Goal: Information Seeking & Learning: Learn about a topic

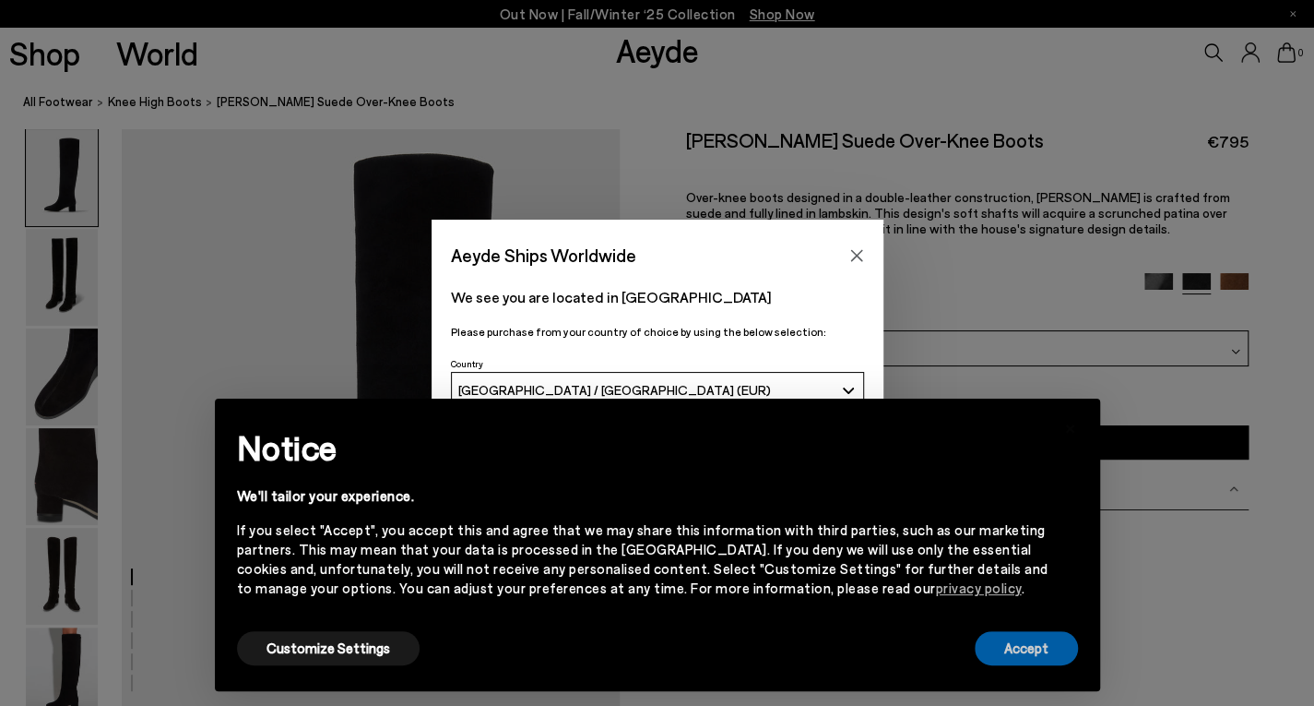
click at [995, 654] on button "Accept" at bounding box center [1026, 648] width 103 height 34
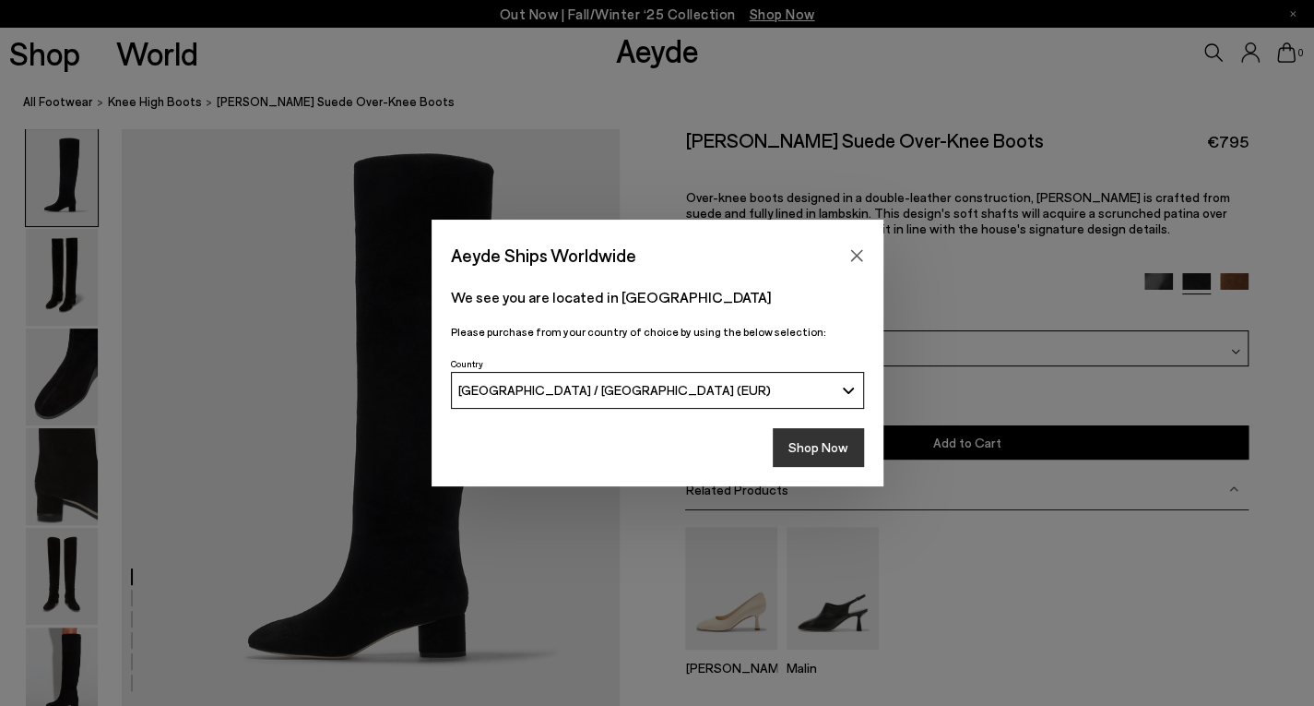
click at [818, 455] on button "Shop Now" at bounding box center [818, 447] width 91 height 39
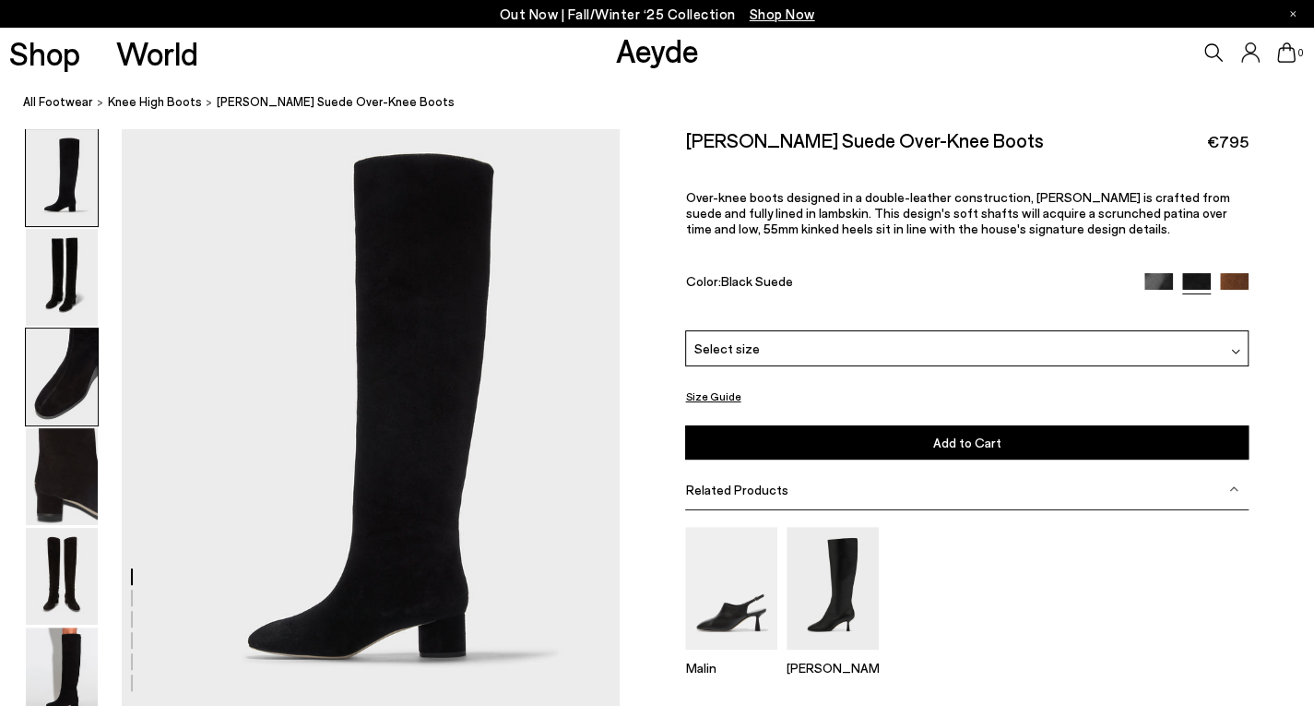
click at [60, 384] on img at bounding box center [62, 376] width 72 height 97
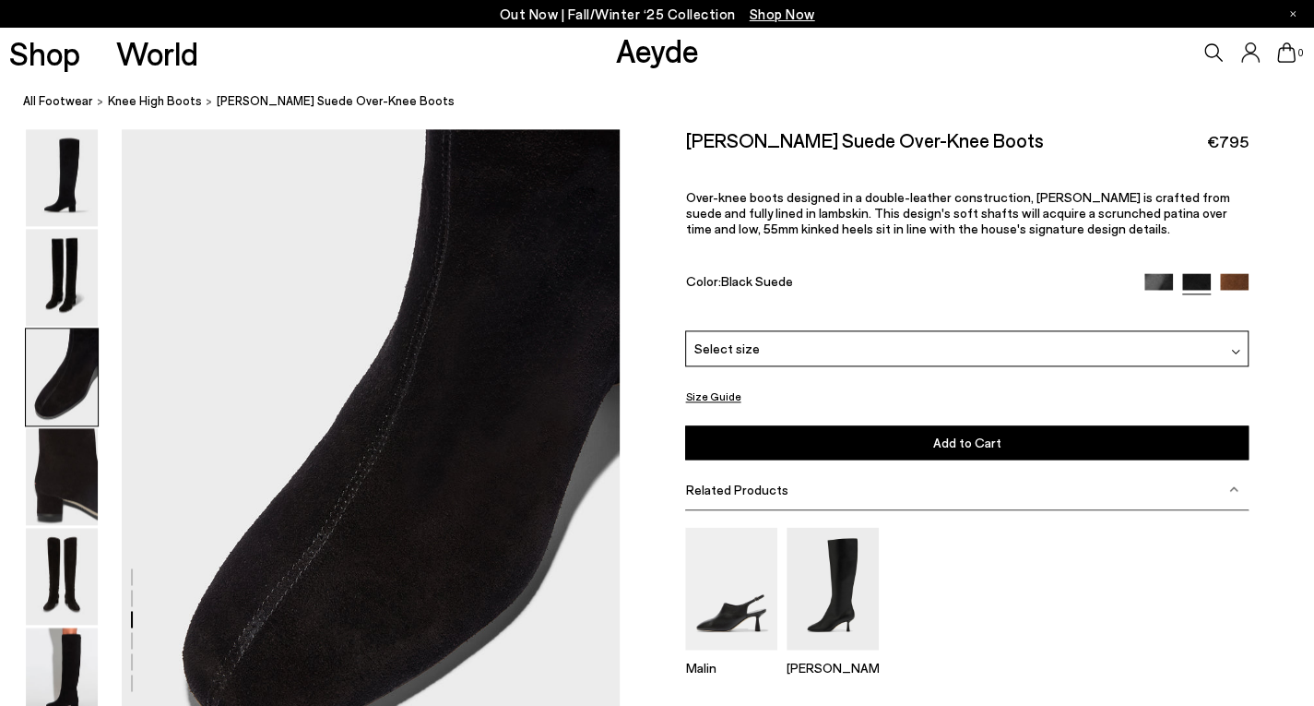
scroll to position [1249, 0]
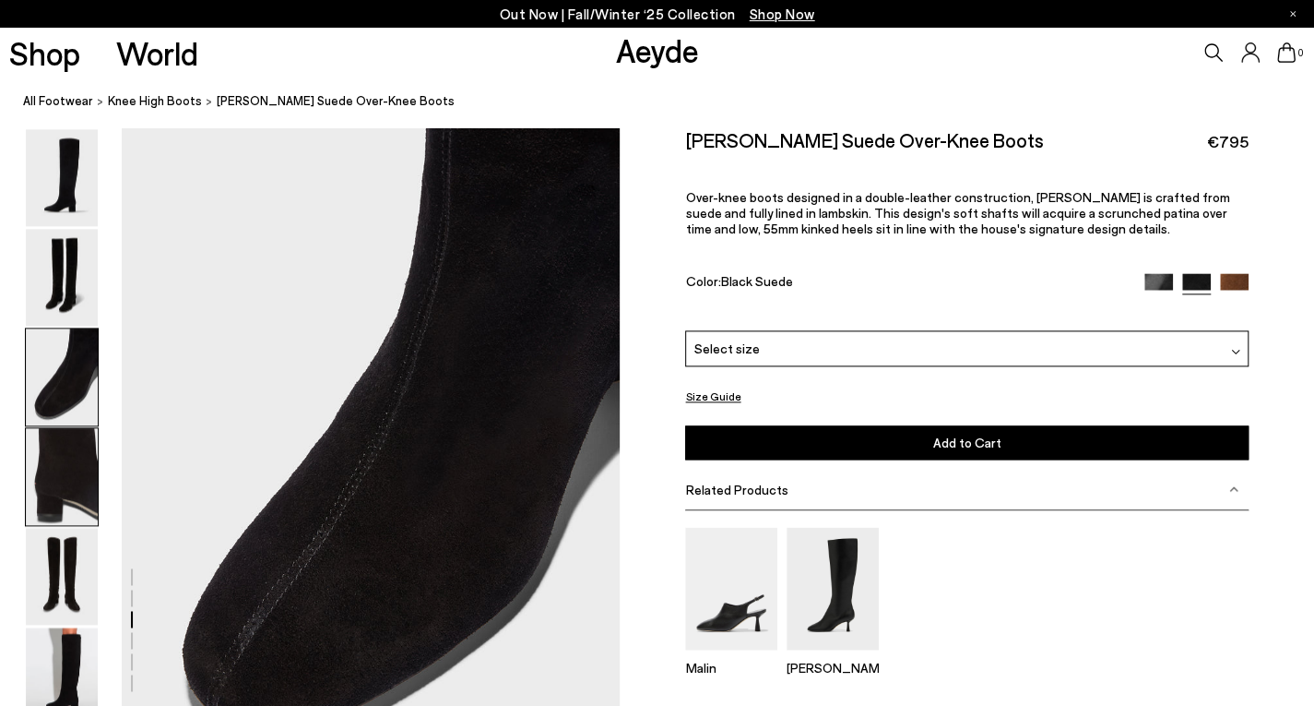
click at [61, 457] on img at bounding box center [62, 476] width 72 height 97
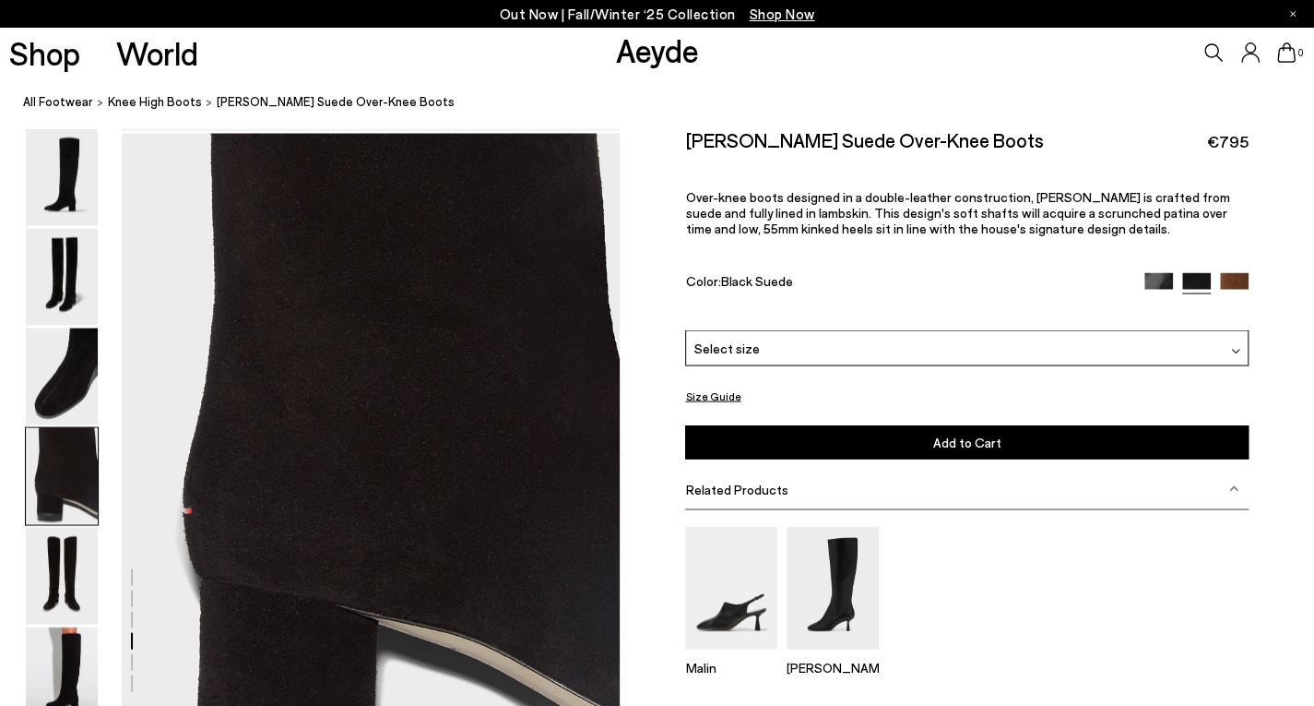
scroll to position [1916, 0]
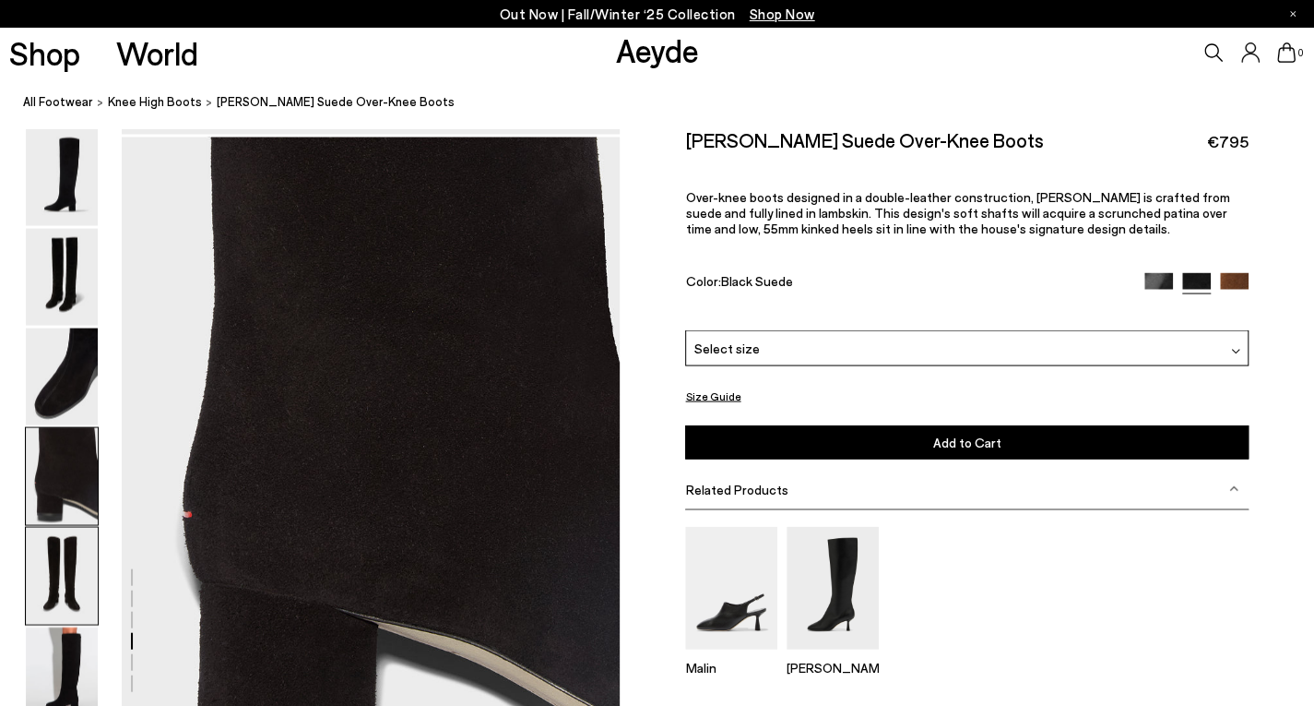
click at [70, 564] on img at bounding box center [62, 576] width 72 height 97
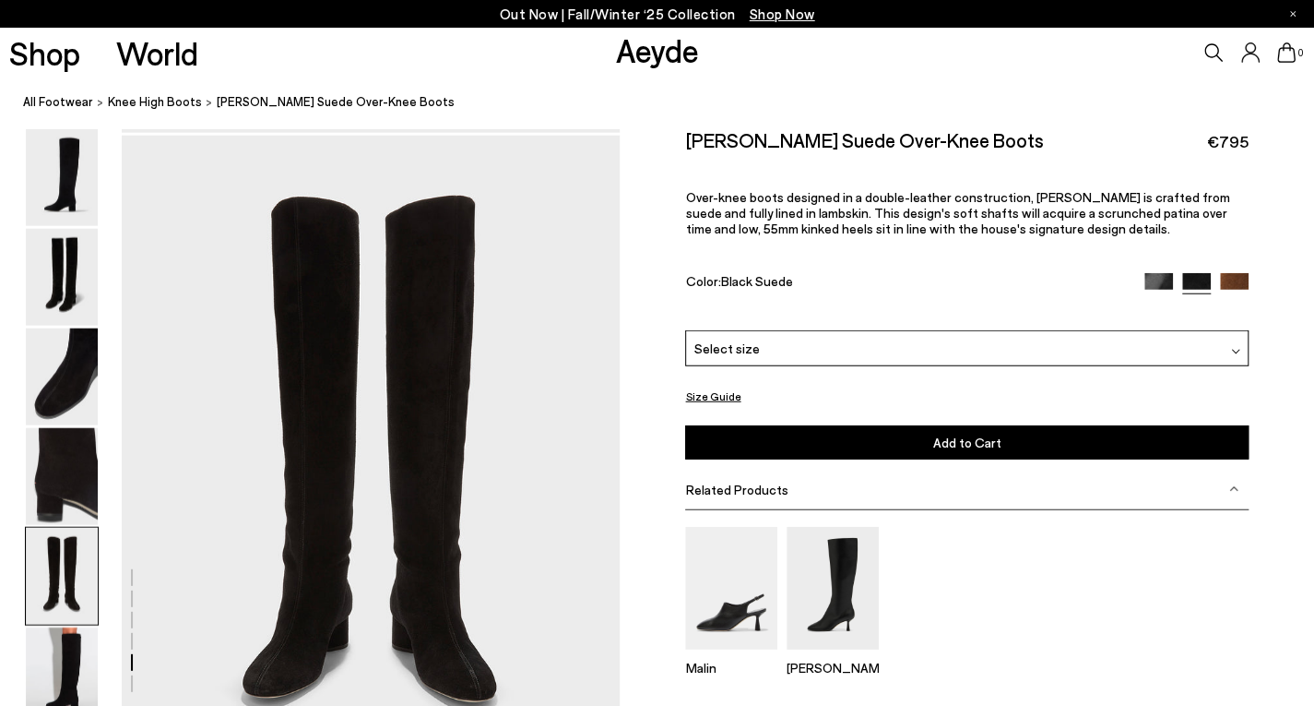
scroll to position [2583, 0]
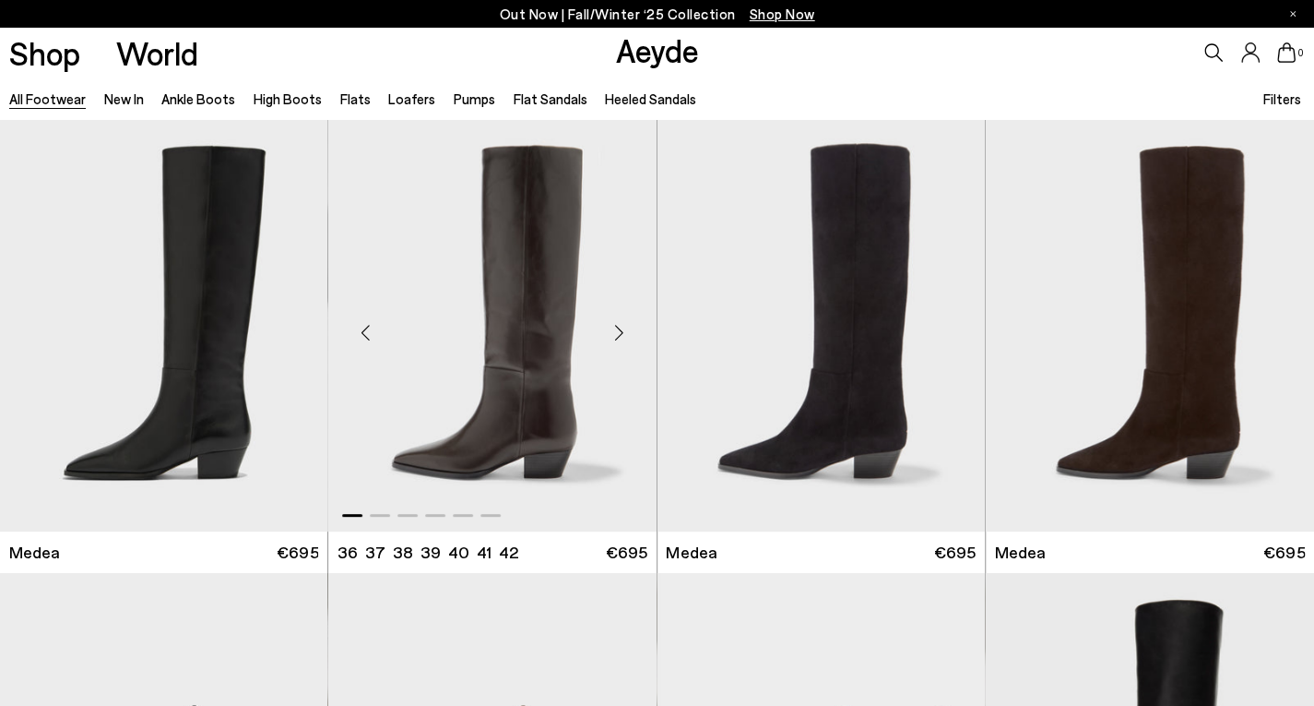
click at [624, 328] on div "Next slide" at bounding box center [619, 332] width 55 height 55
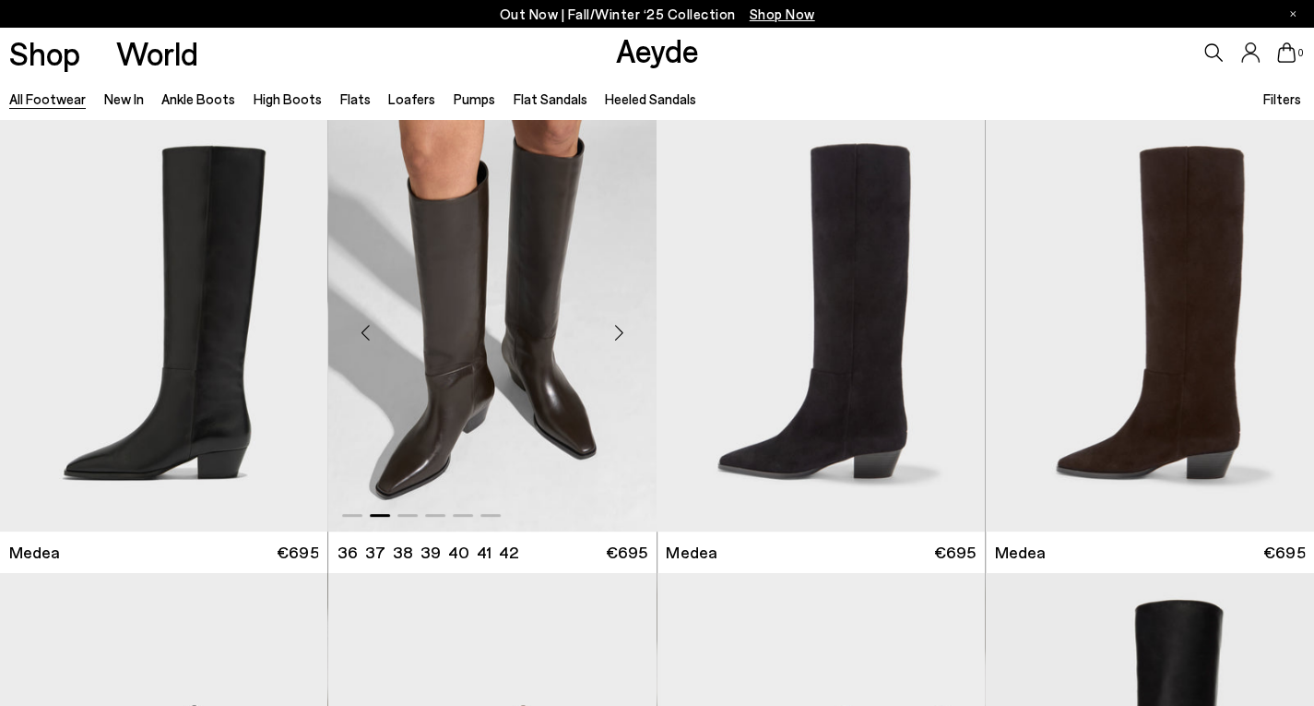
click at [624, 328] on div "Next slide" at bounding box center [619, 332] width 55 height 55
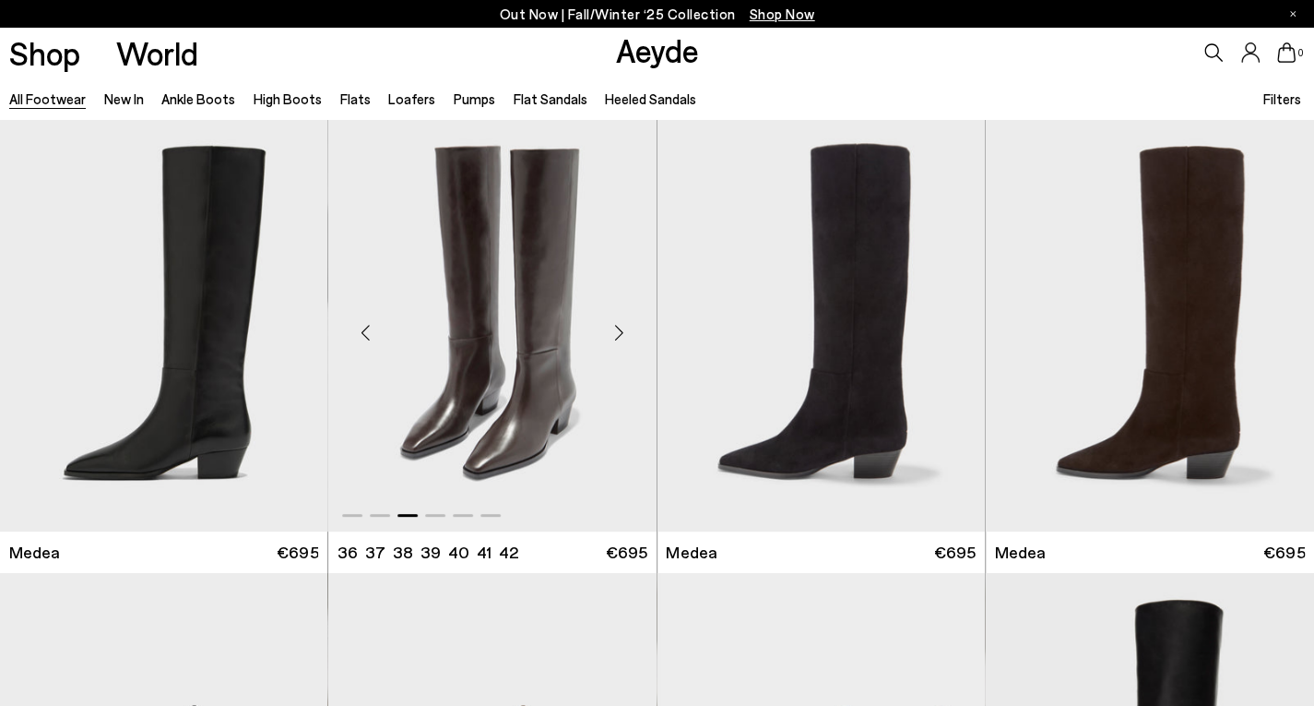
click at [624, 328] on div "Next slide" at bounding box center [619, 332] width 55 height 55
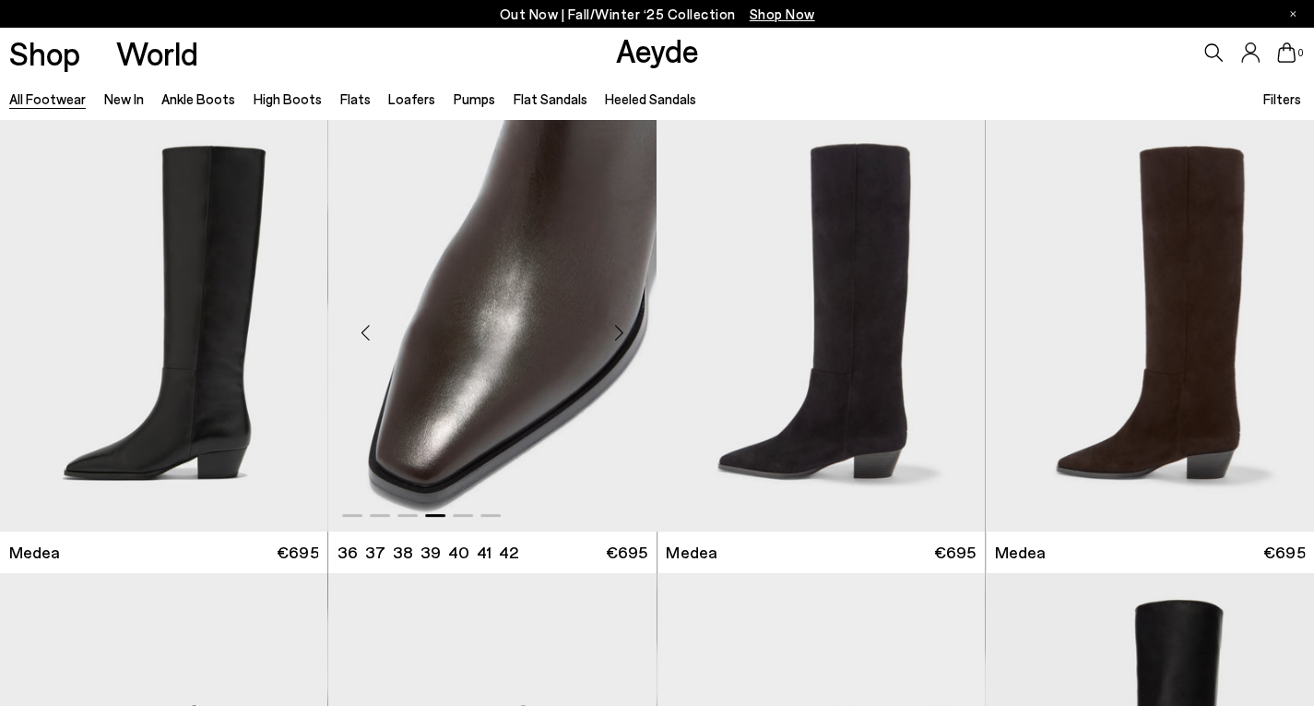
click at [548, 334] on img "4 / 6" at bounding box center [492, 325] width 328 height 412
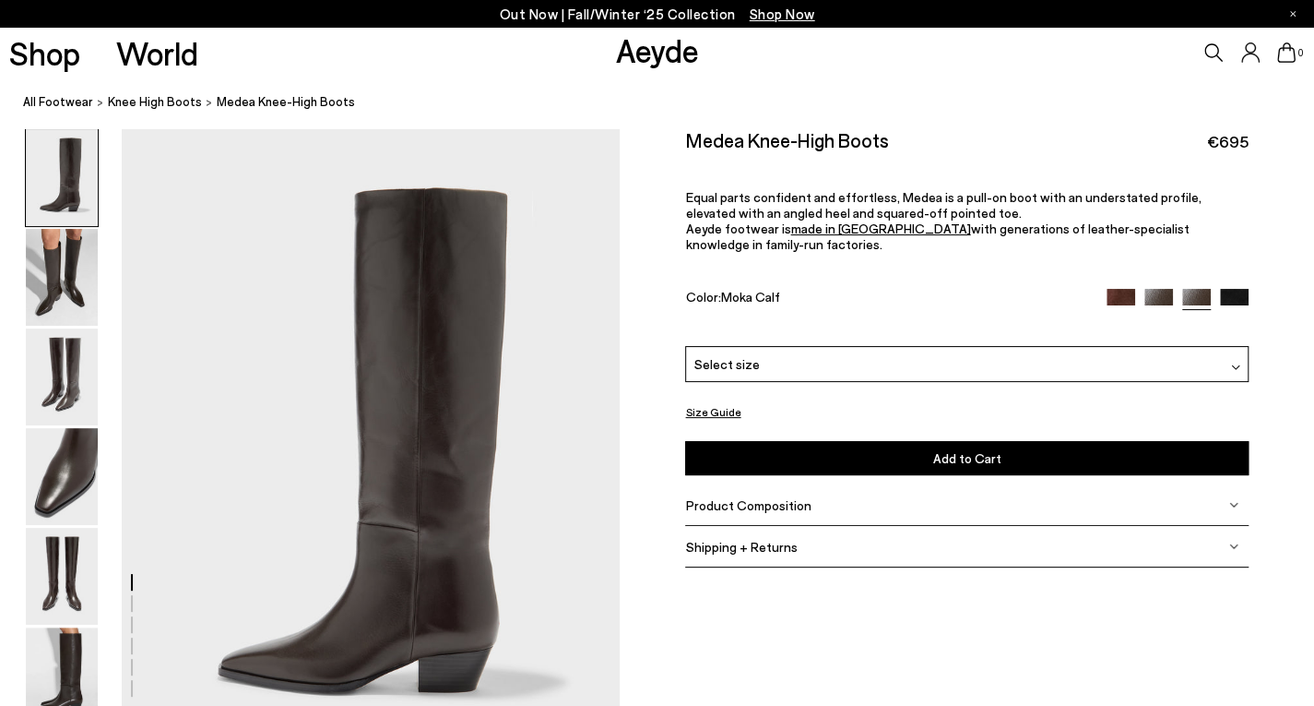
click at [718, 497] on span "Product Composition" at bounding box center [747, 505] width 125 height 16
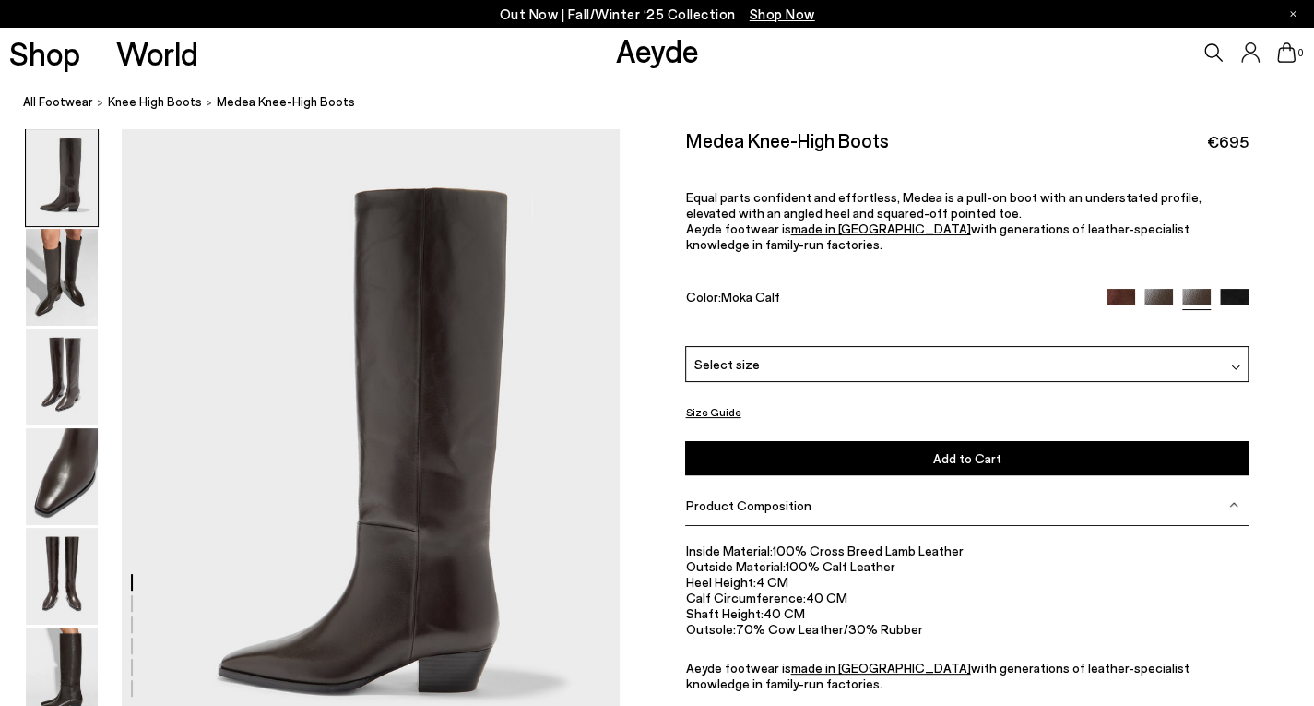
click at [1115, 289] on img at bounding box center [1121, 303] width 29 height 29
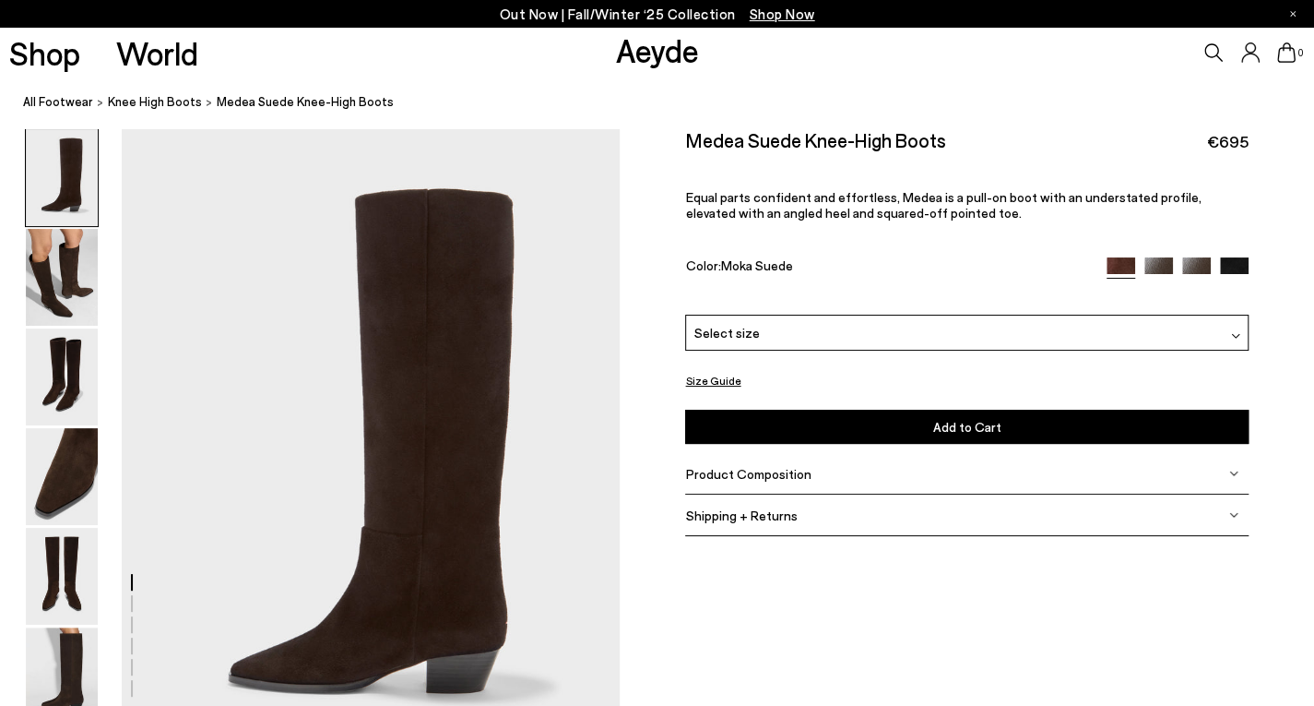
click at [1157, 263] on img at bounding box center [1159, 271] width 29 height 29
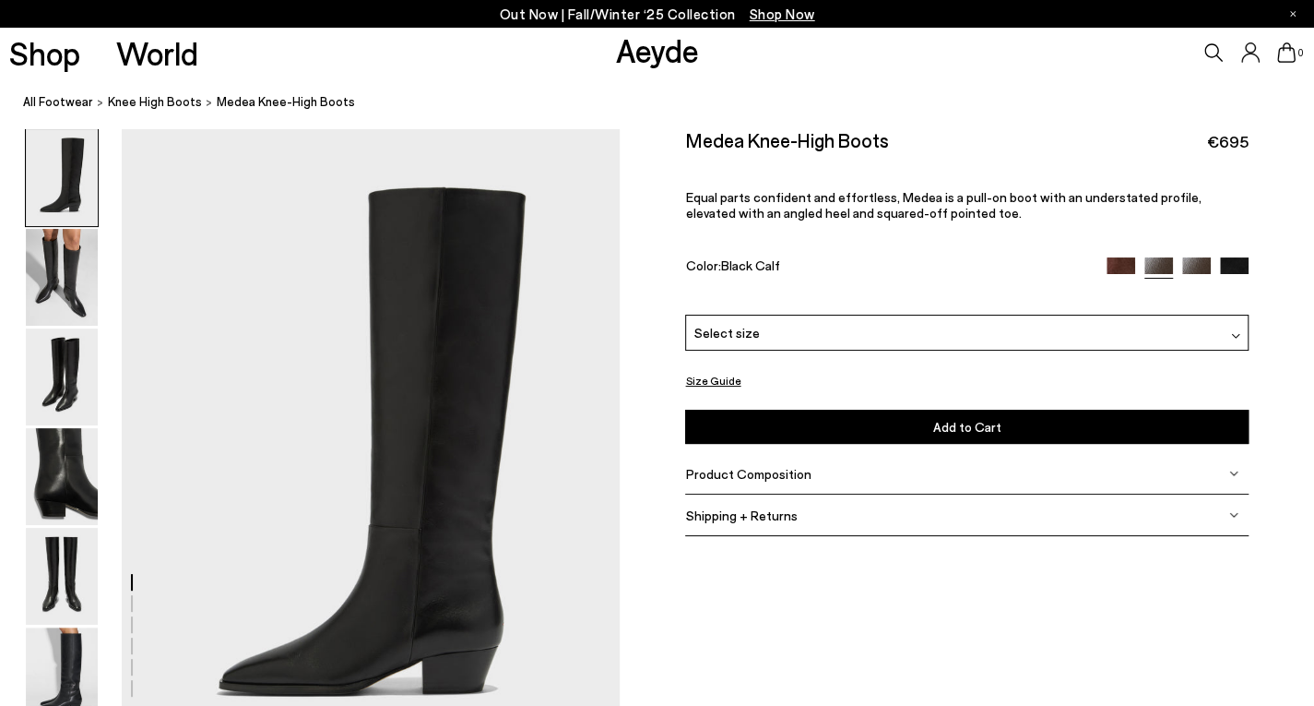
click at [1199, 266] on img at bounding box center [1196, 271] width 29 height 29
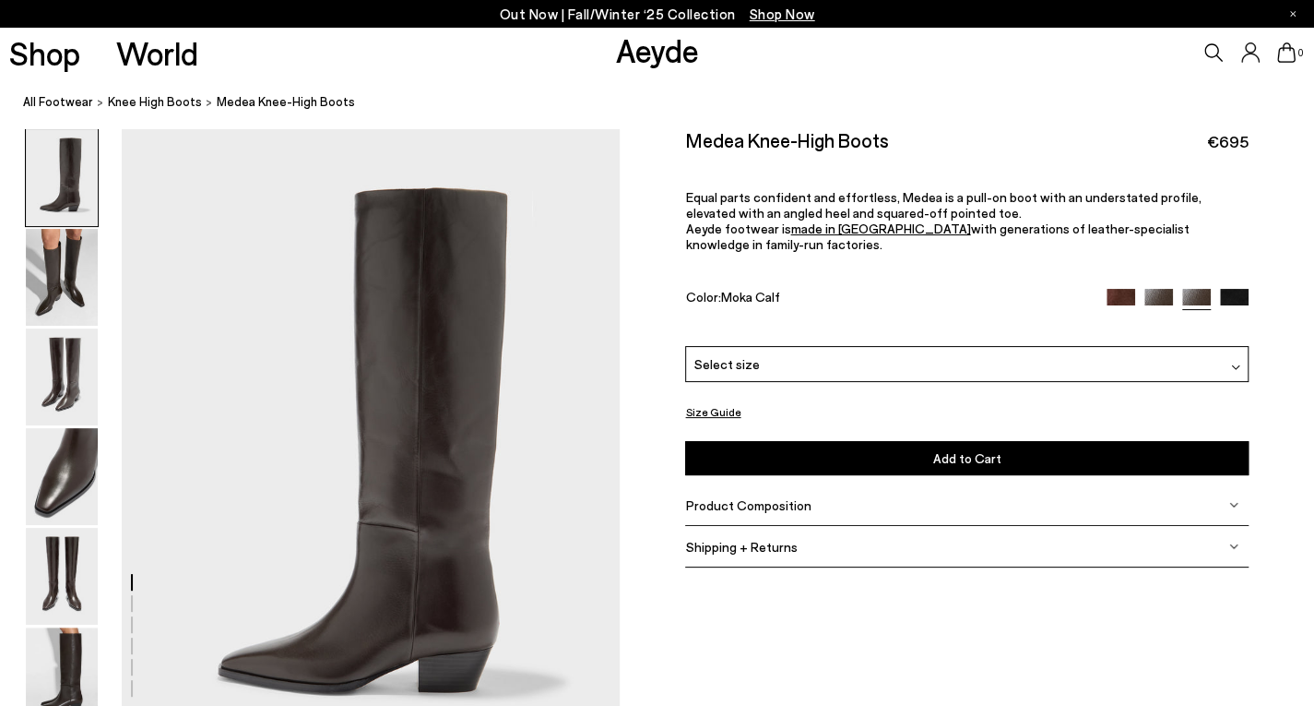
click at [1025, 346] on div "Select size" at bounding box center [966, 364] width 563 height 36
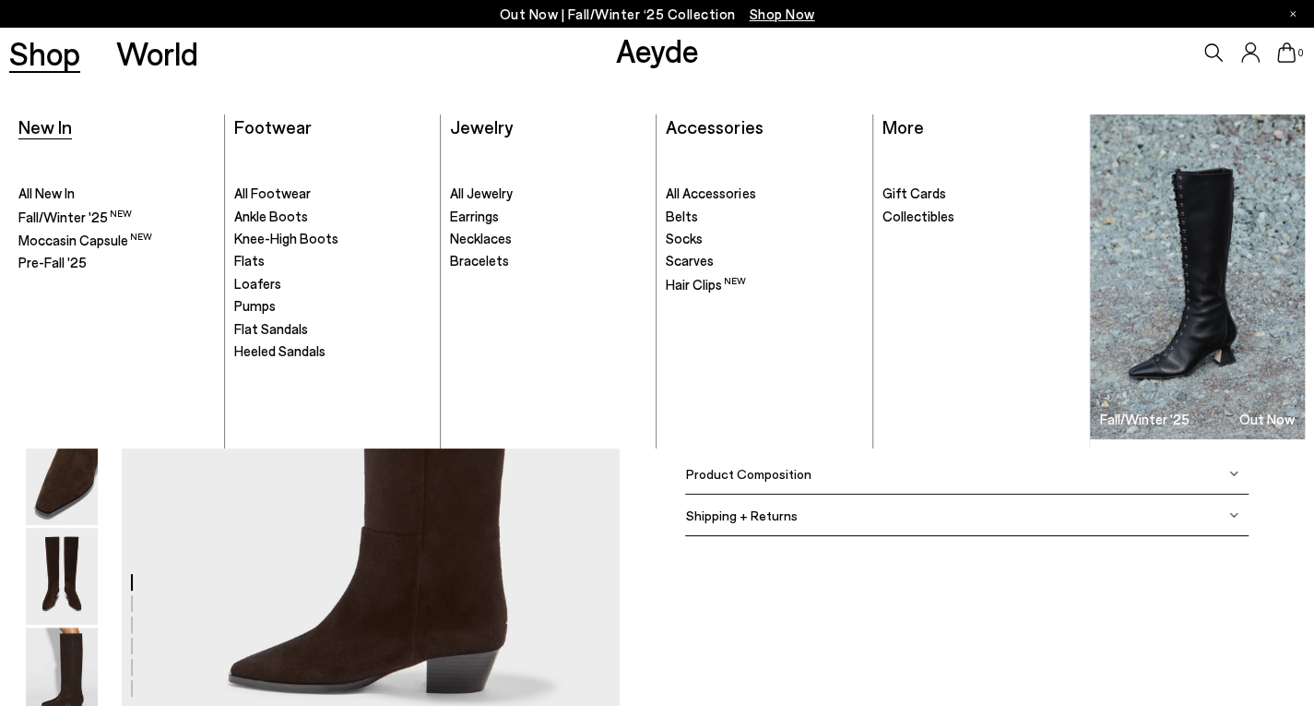
click at [66, 130] on span "New In" at bounding box center [44, 126] width 53 height 22
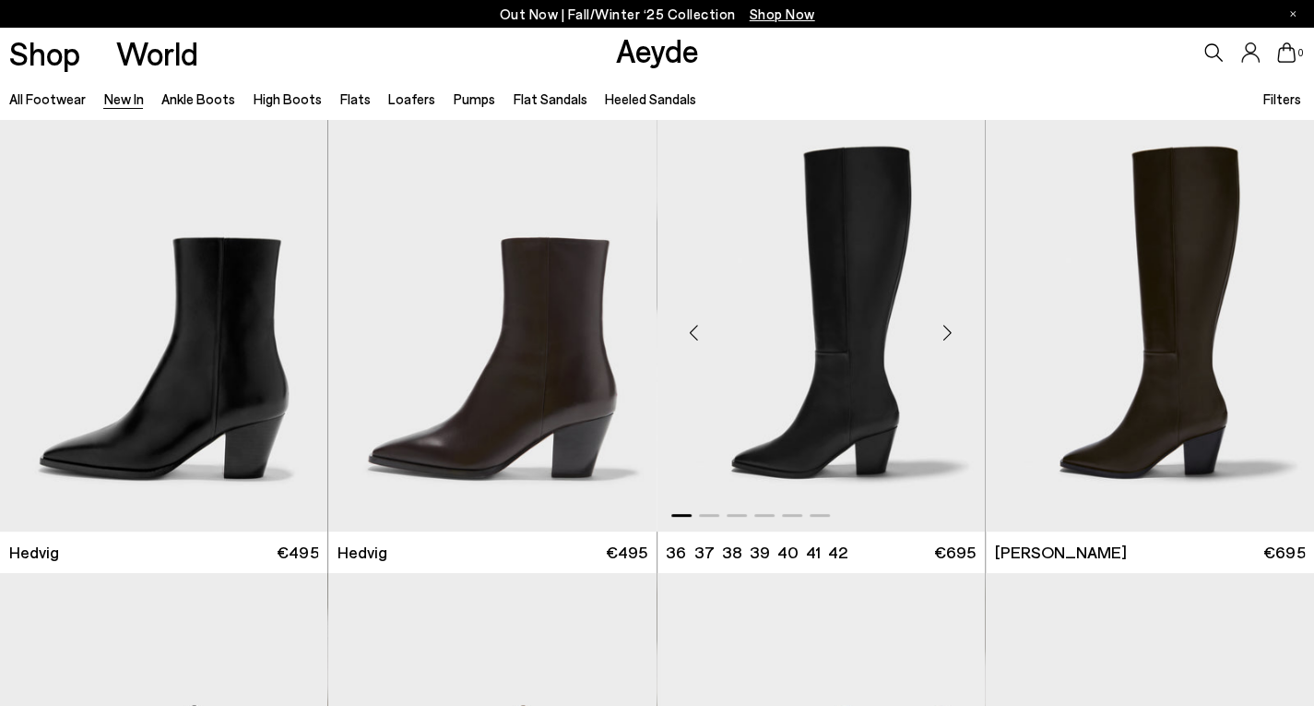
click at [945, 331] on div "Next slide" at bounding box center [948, 332] width 55 height 55
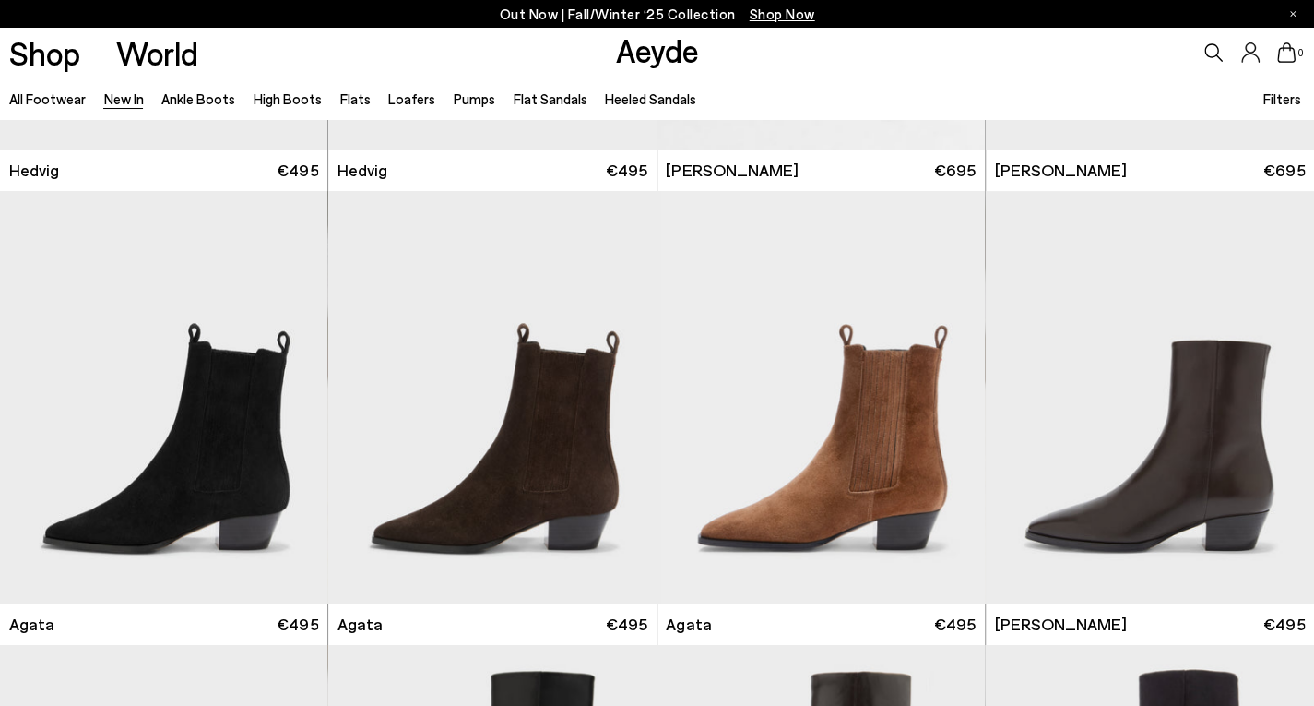
scroll to position [469, 0]
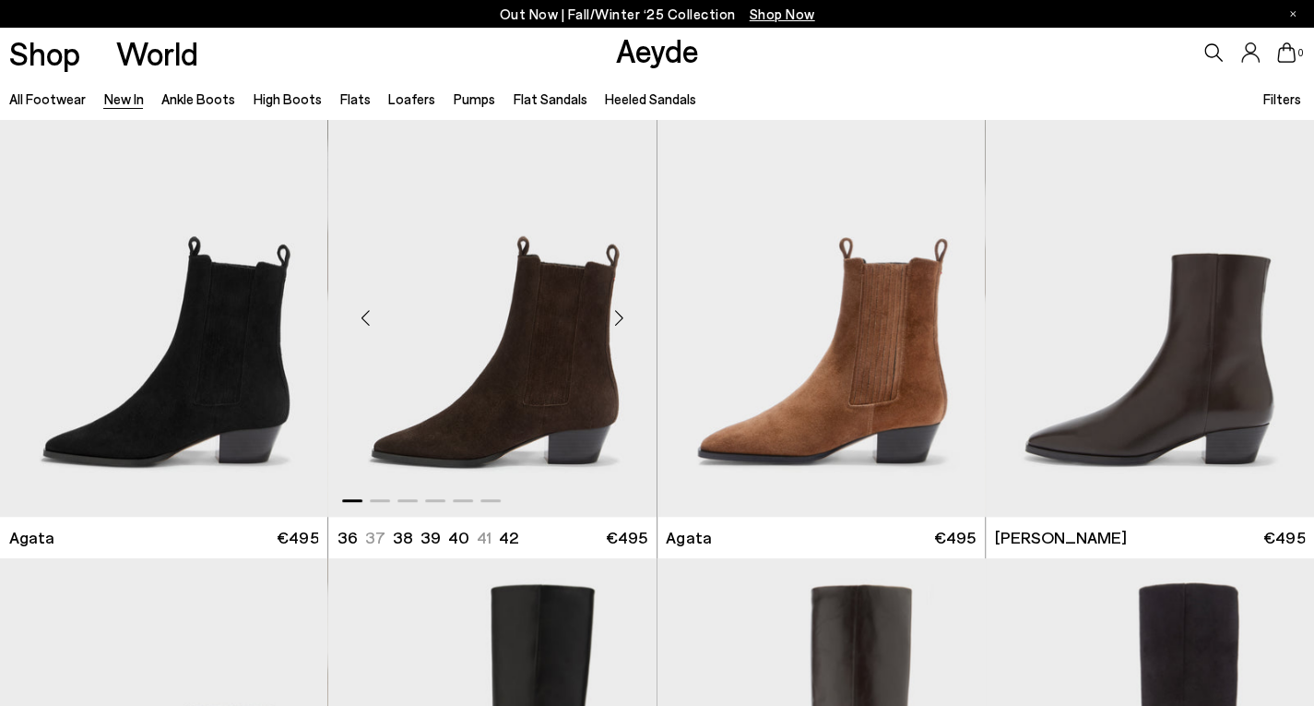
click at [618, 313] on div "Next slide" at bounding box center [619, 317] width 55 height 55
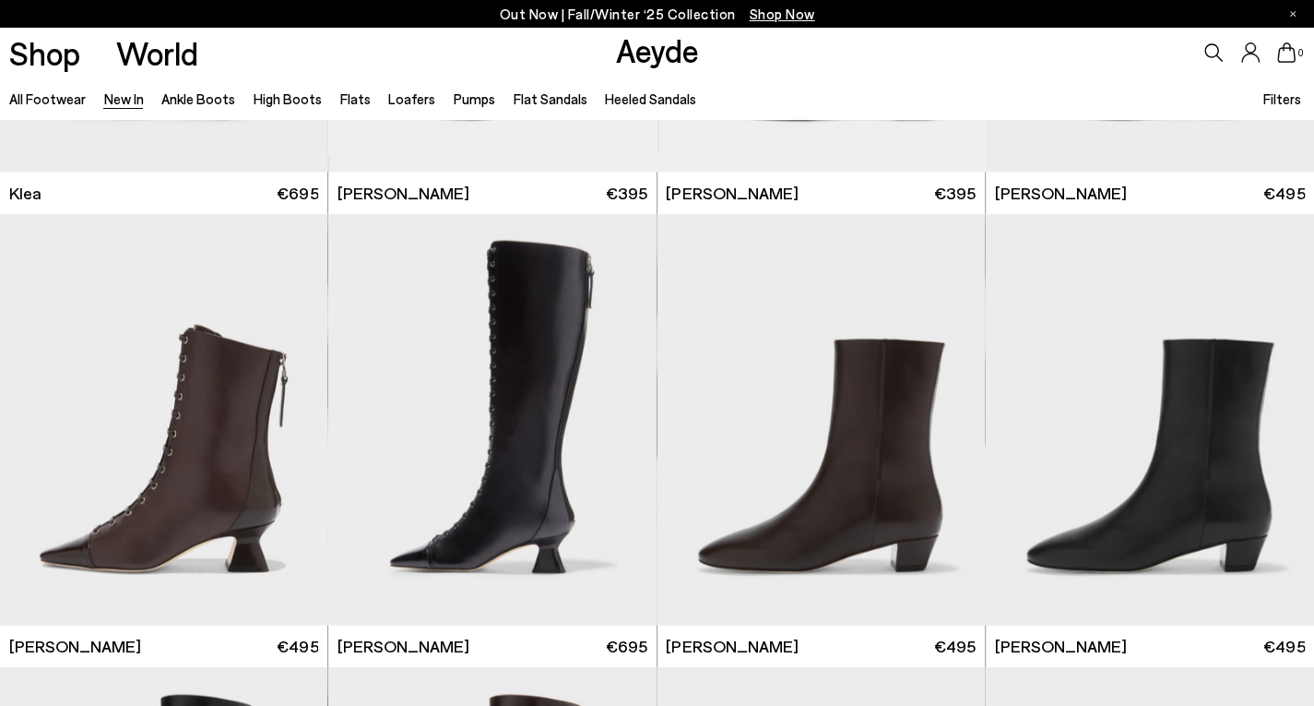
scroll to position [2223, 0]
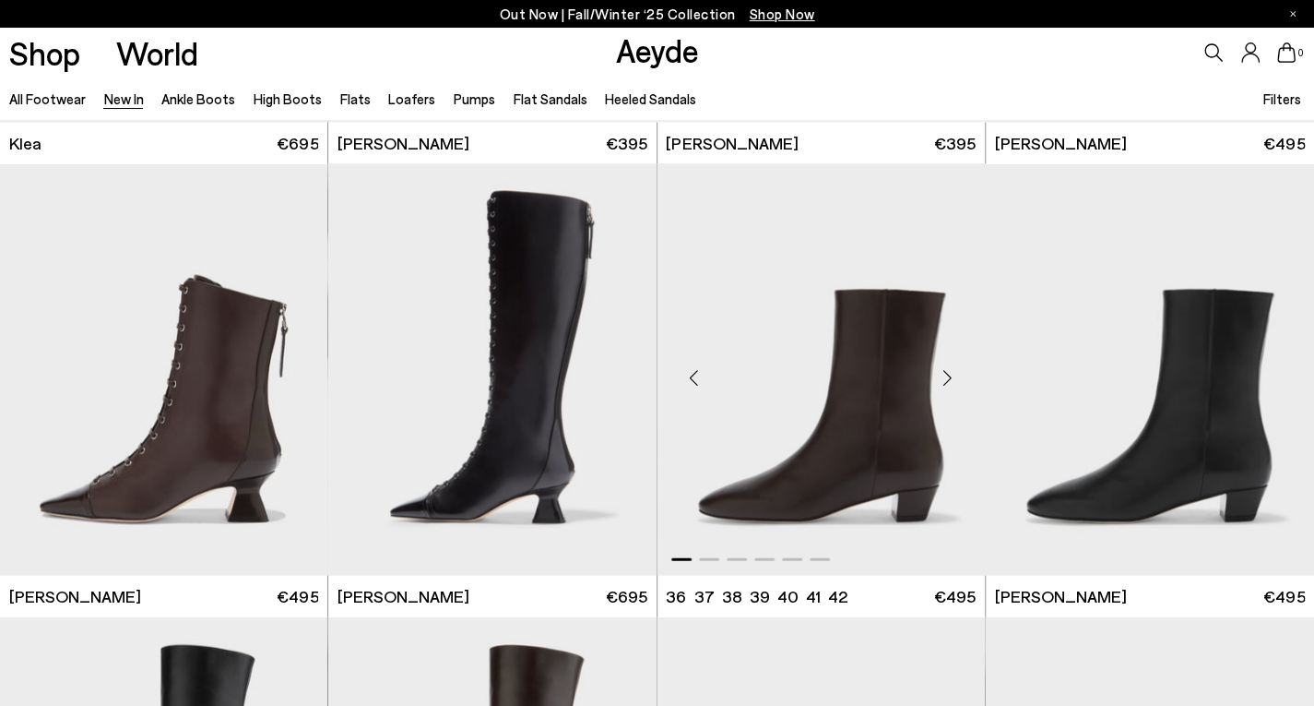
click at [955, 377] on div "Next slide" at bounding box center [948, 377] width 55 height 55
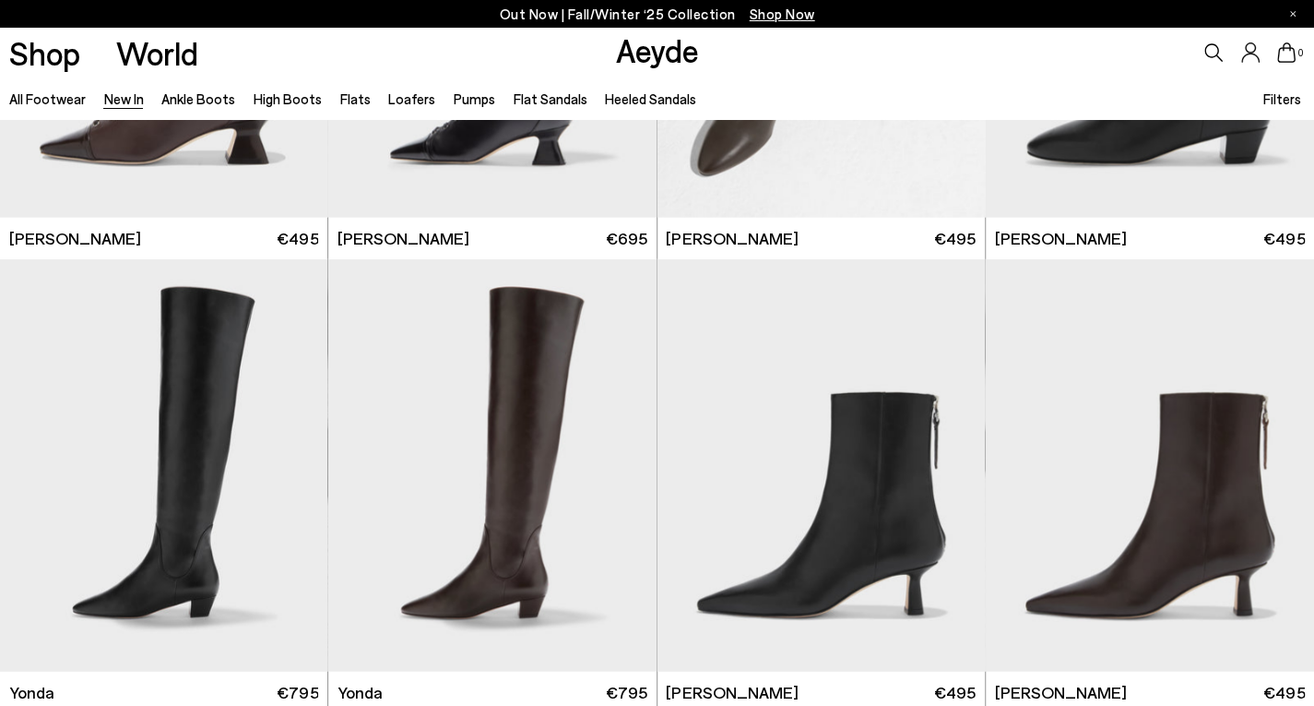
scroll to position [2630, 0]
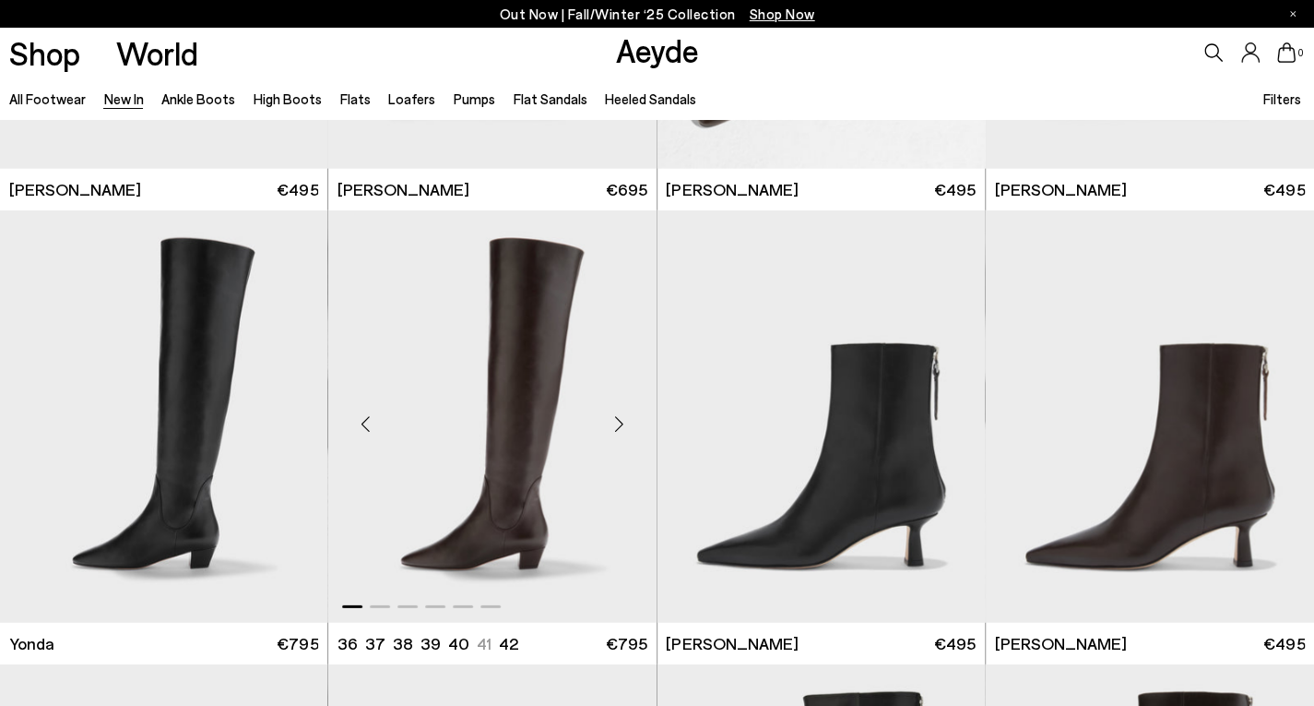
click at [620, 423] on div "Next slide" at bounding box center [619, 424] width 55 height 55
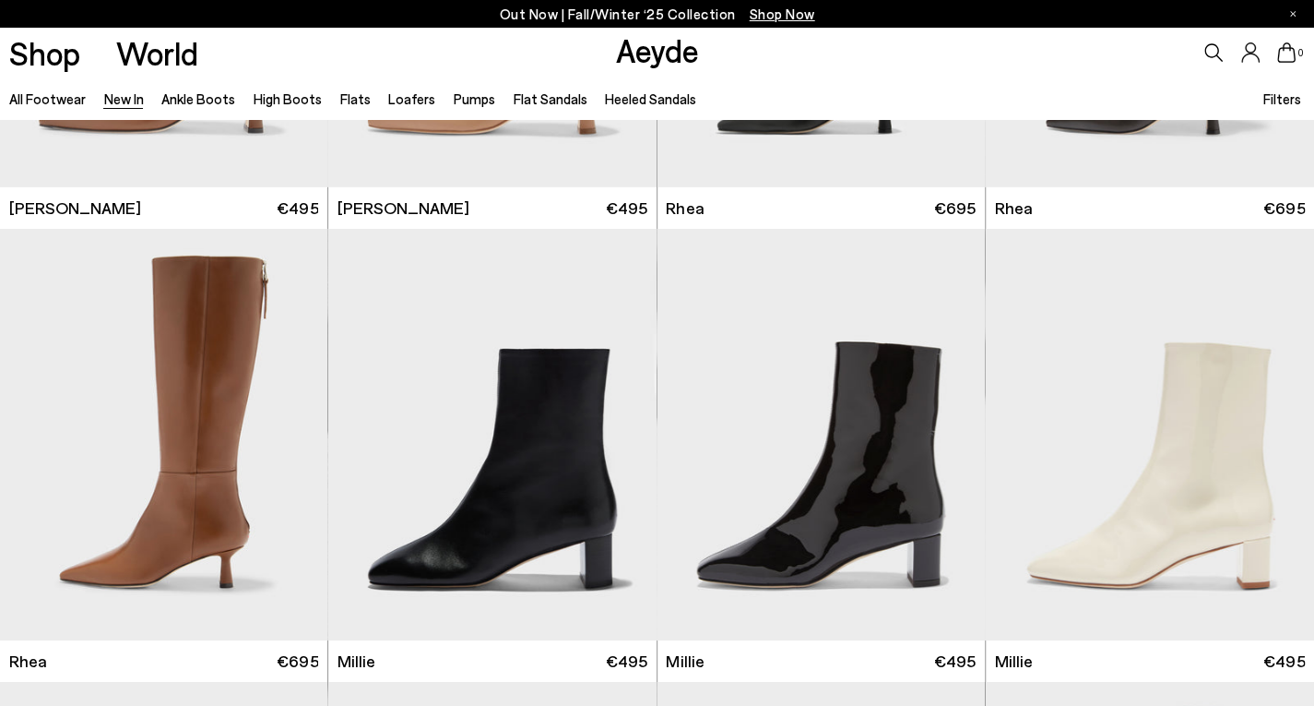
scroll to position [3556, 0]
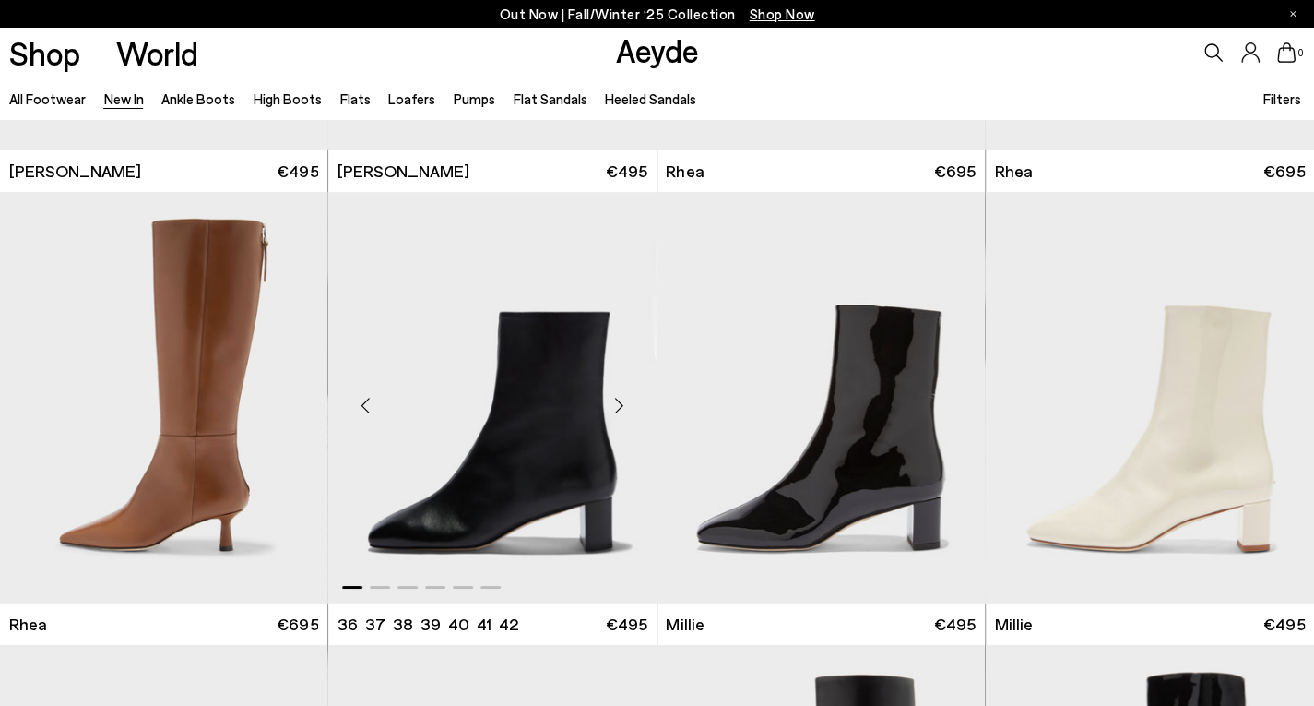
click at [619, 408] on div "Next slide" at bounding box center [619, 404] width 55 height 55
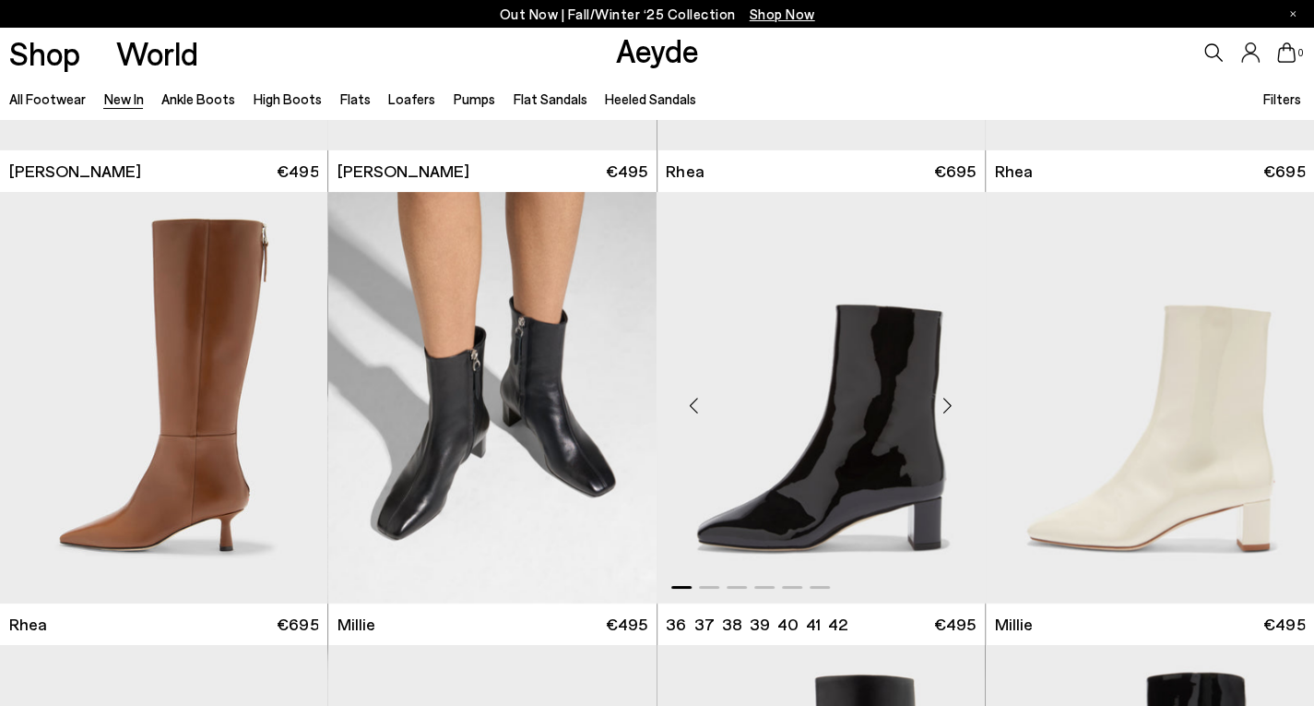
click at [941, 405] on div "Next slide" at bounding box center [948, 404] width 55 height 55
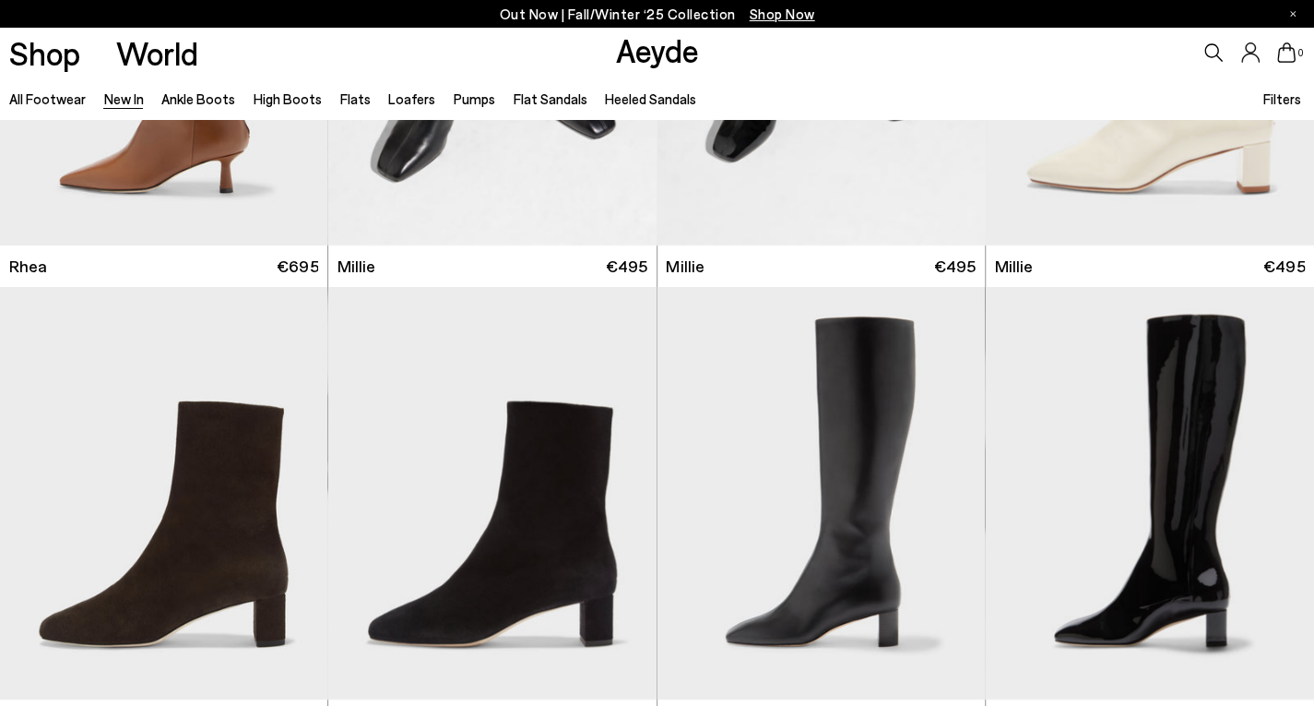
scroll to position [3999, 0]
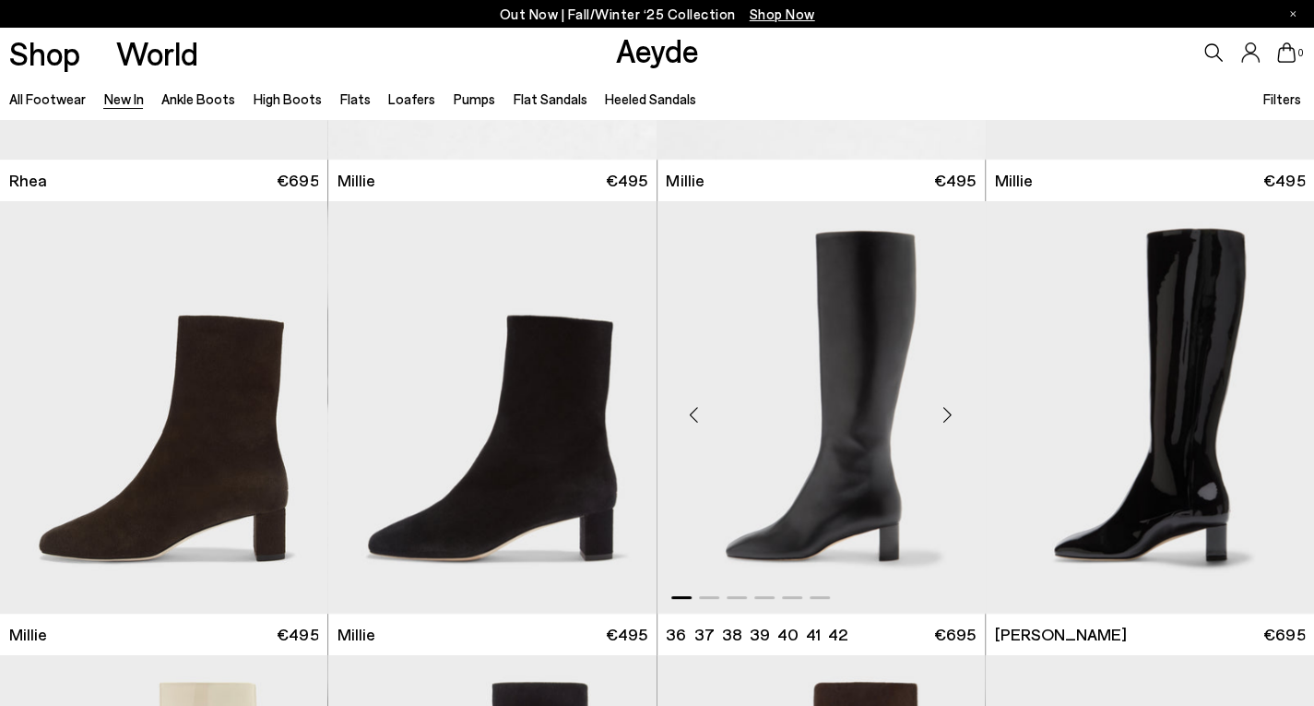
click at [945, 415] on div "Next slide" at bounding box center [948, 414] width 55 height 55
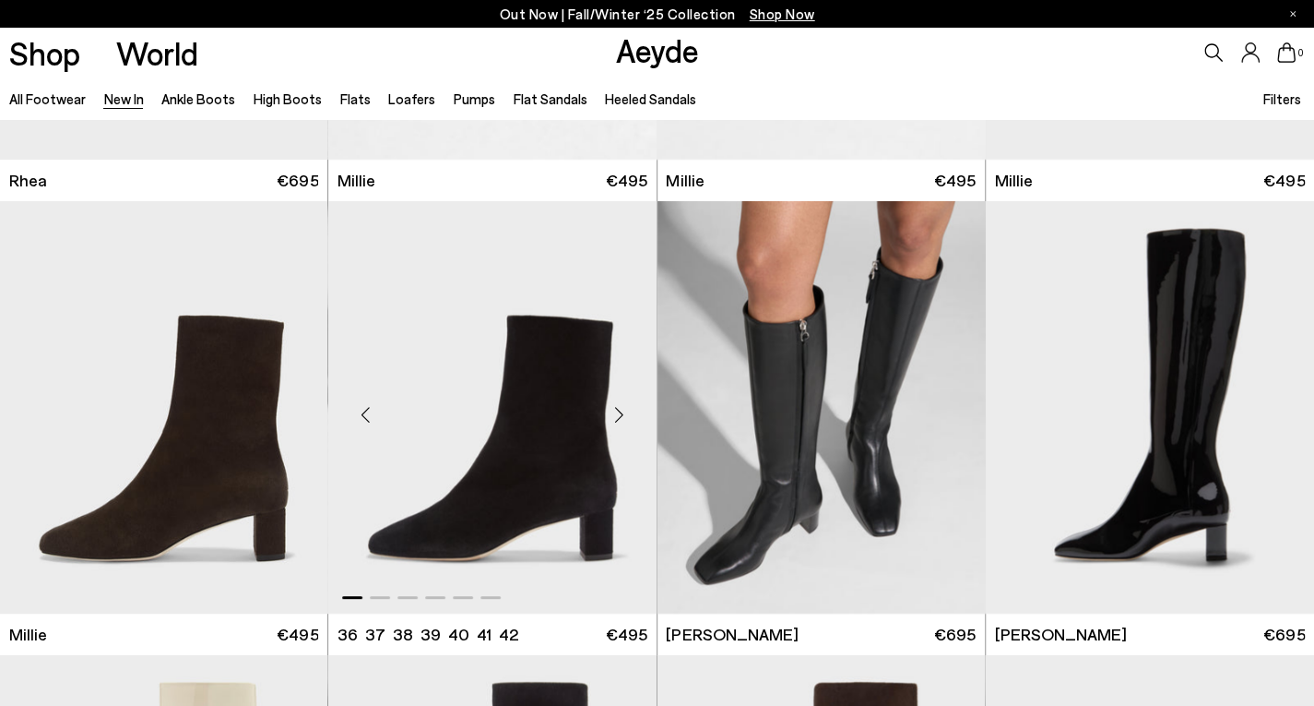
click at [623, 415] on div "Next slide" at bounding box center [619, 414] width 55 height 55
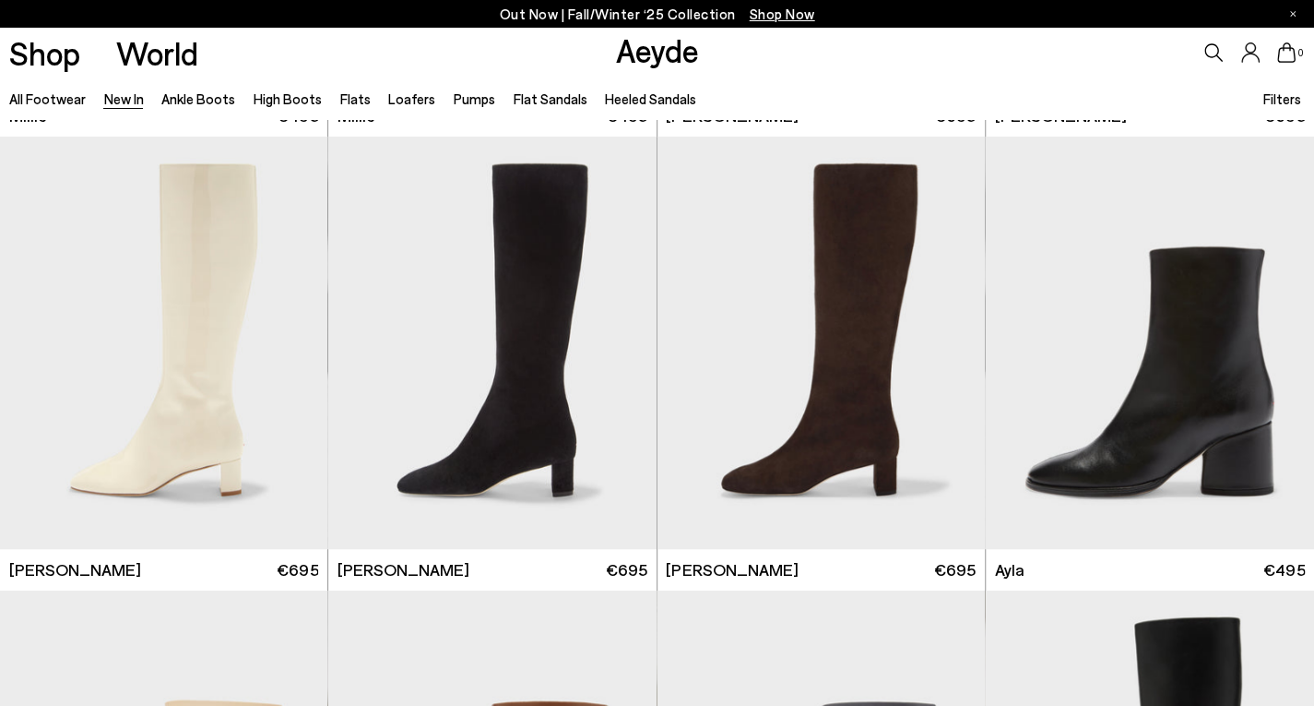
scroll to position [4568, 0]
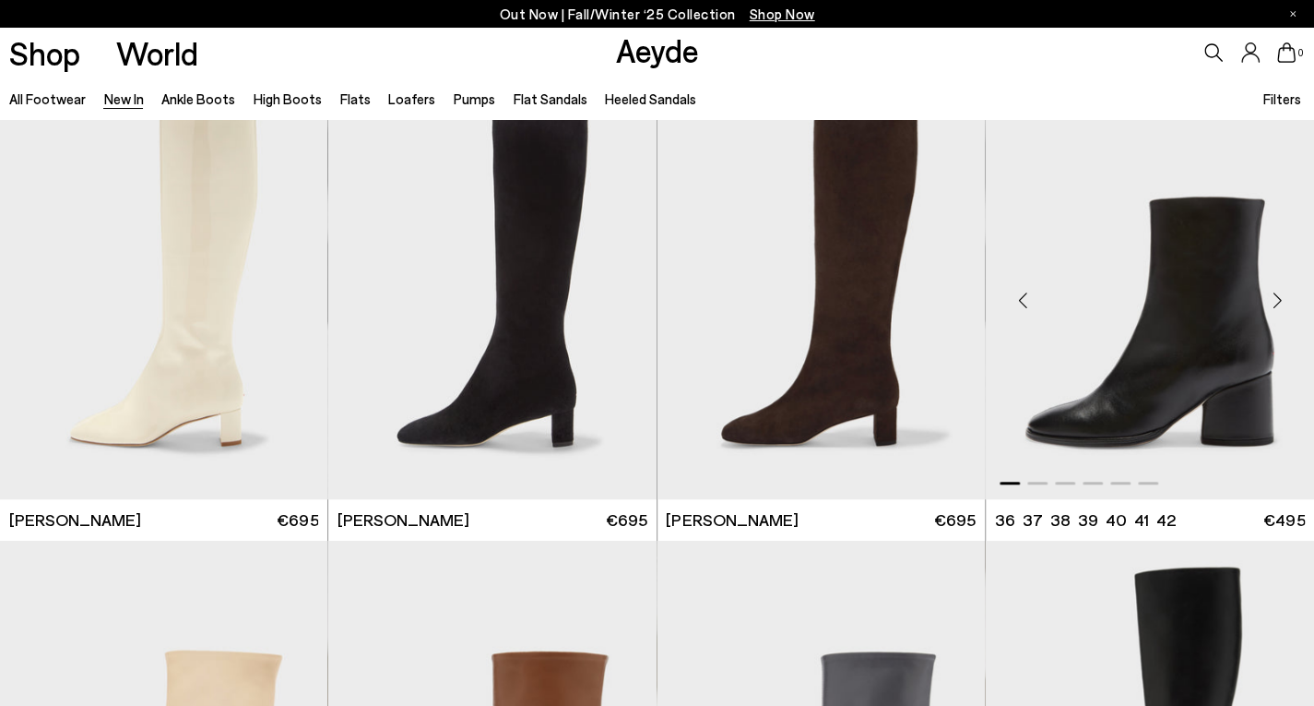
click at [1279, 306] on div "Next slide" at bounding box center [1277, 300] width 55 height 55
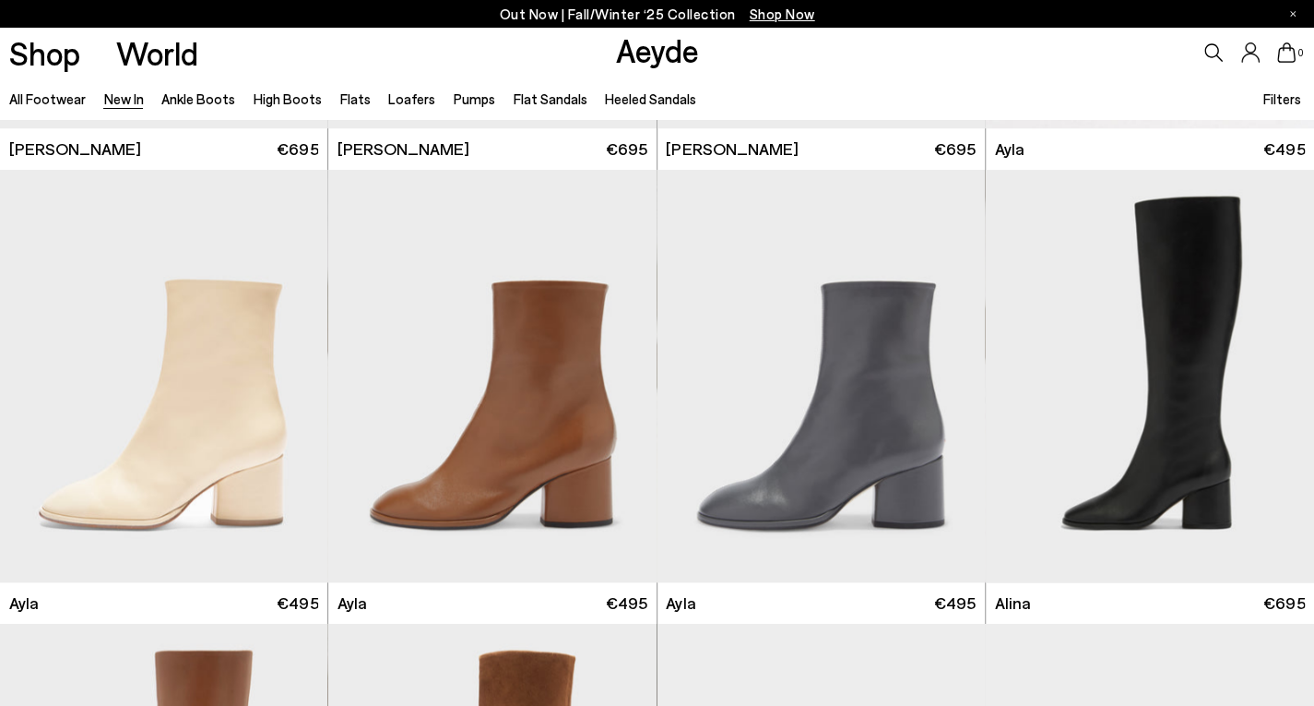
scroll to position [4962, 0]
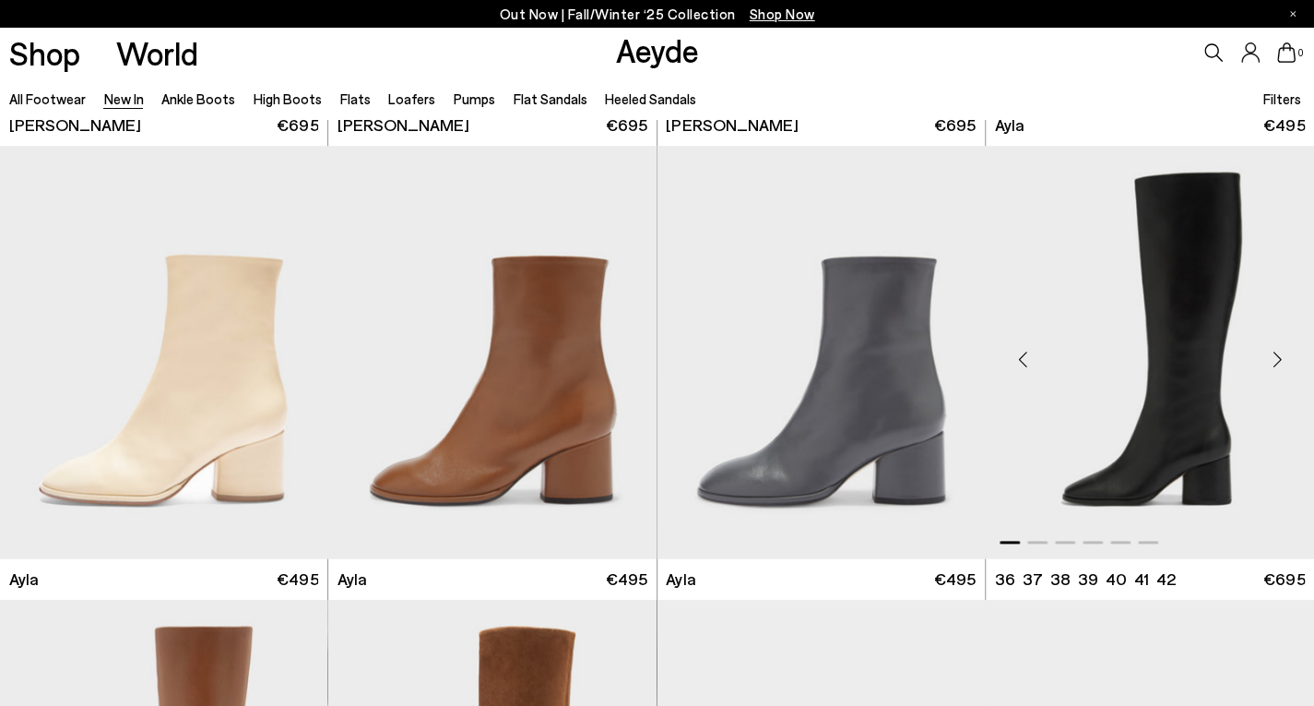
click at [1279, 360] on div "Next slide" at bounding box center [1277, 358] width 55 height 55
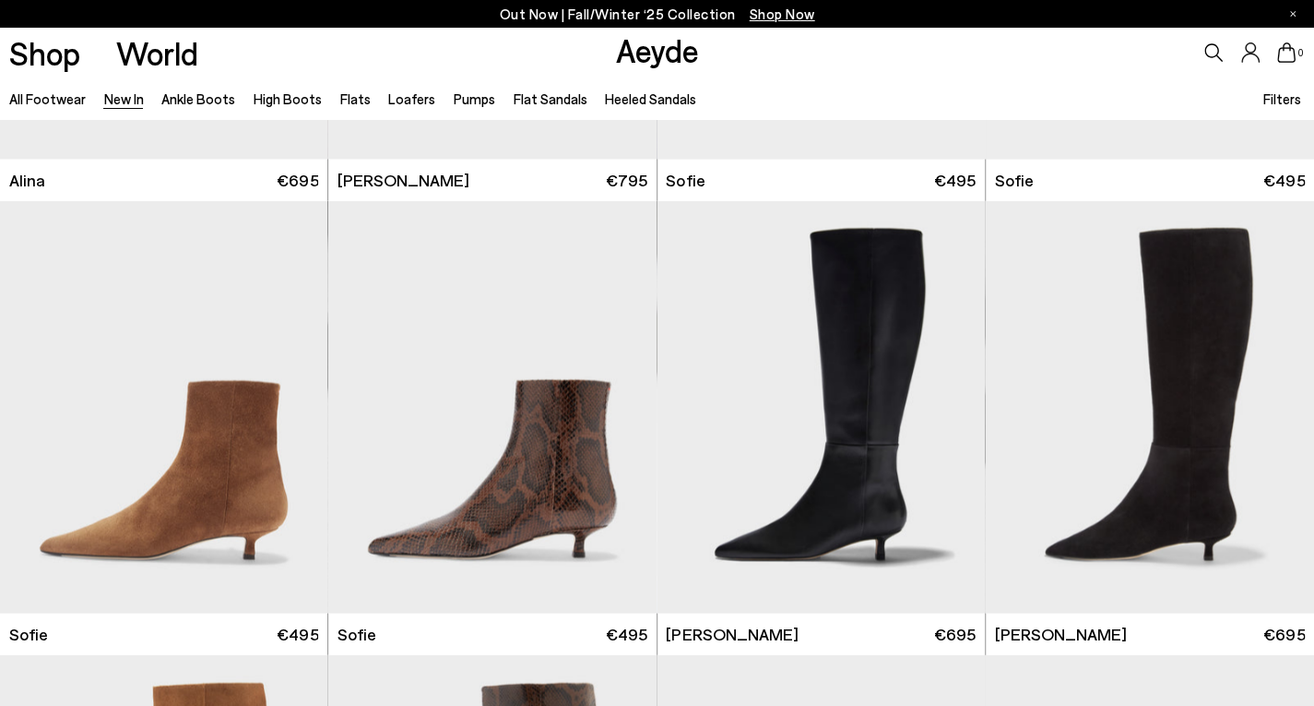
scroll to position [5889, 0]
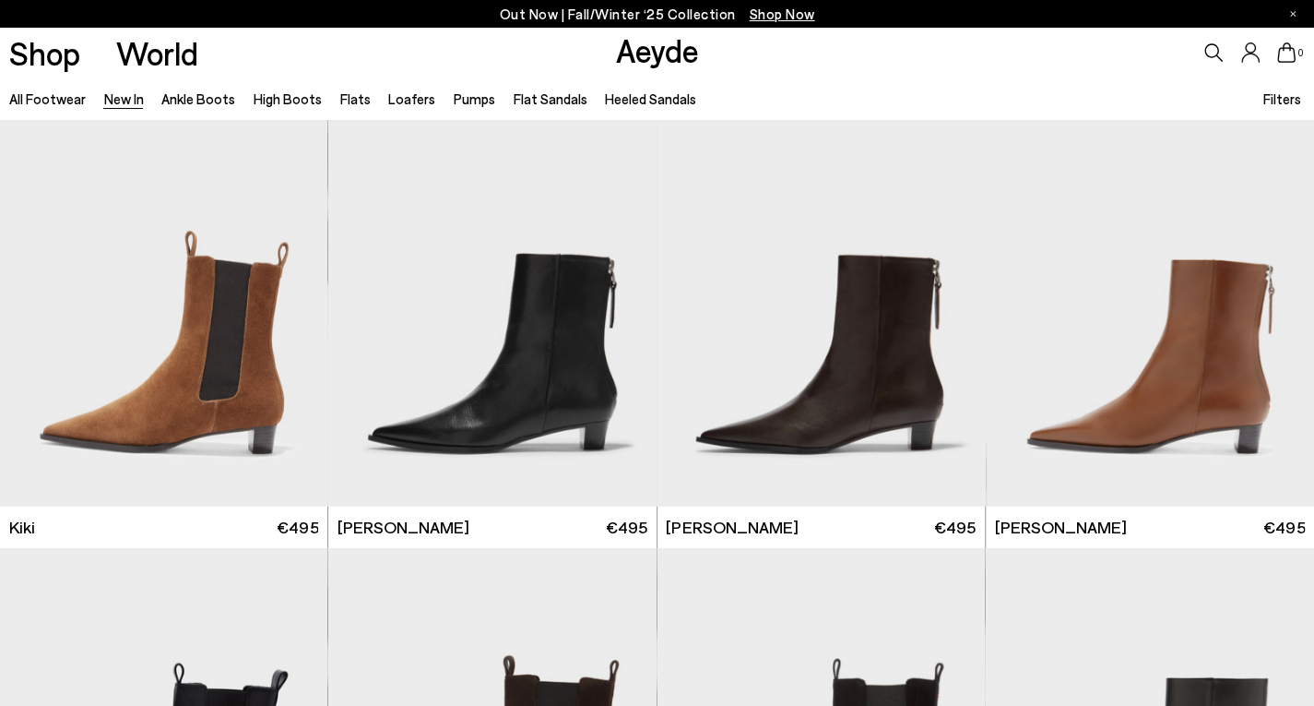
scroll to position [6852, 0]
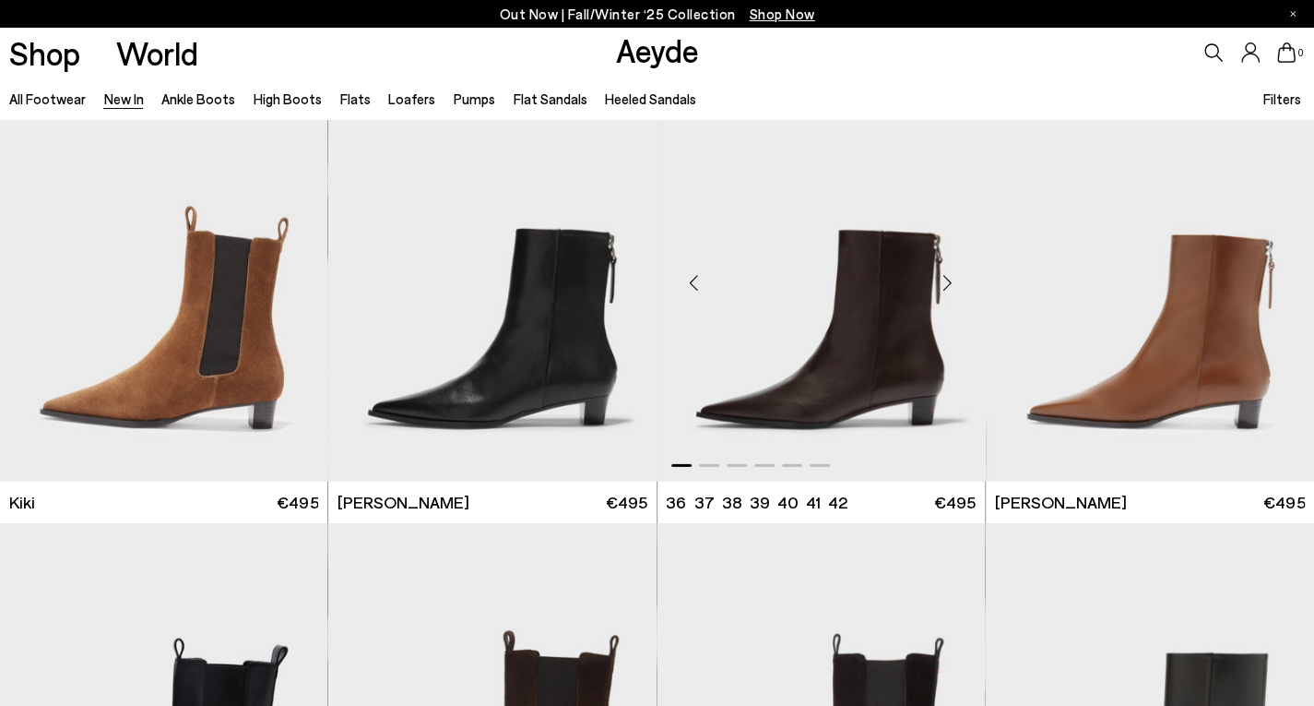
click at [946, 280] on div "Next slide" at bounding box center [948, 282] width 55 height 55
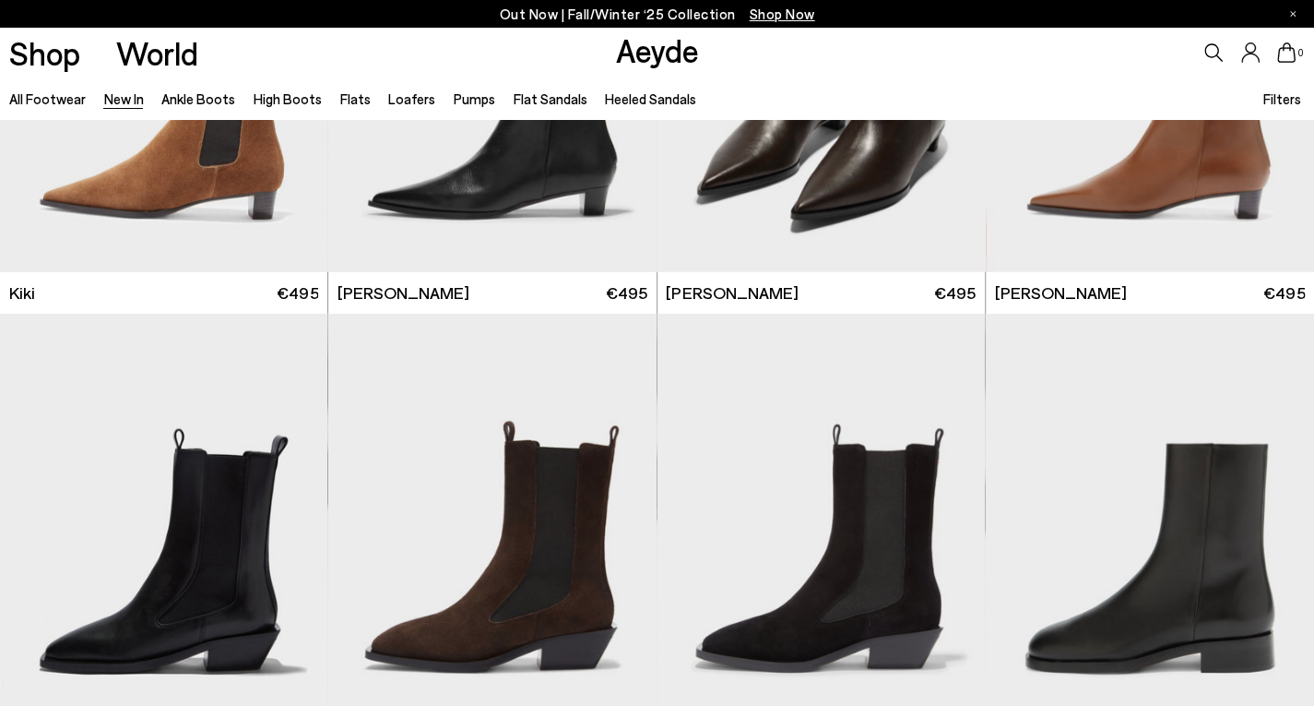
scroll to position [7222, 0]
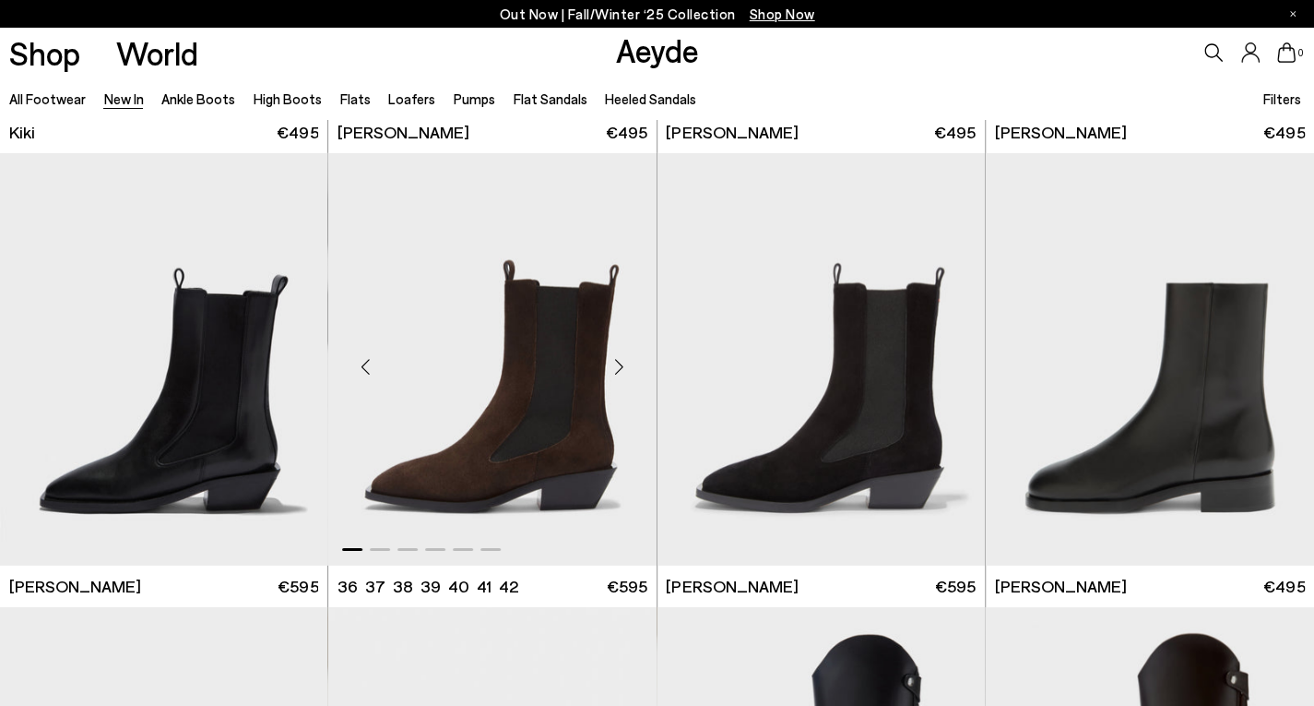
click at [619, 365] on div "Next slide" at bounding box center [619, 366] width 55 height 55
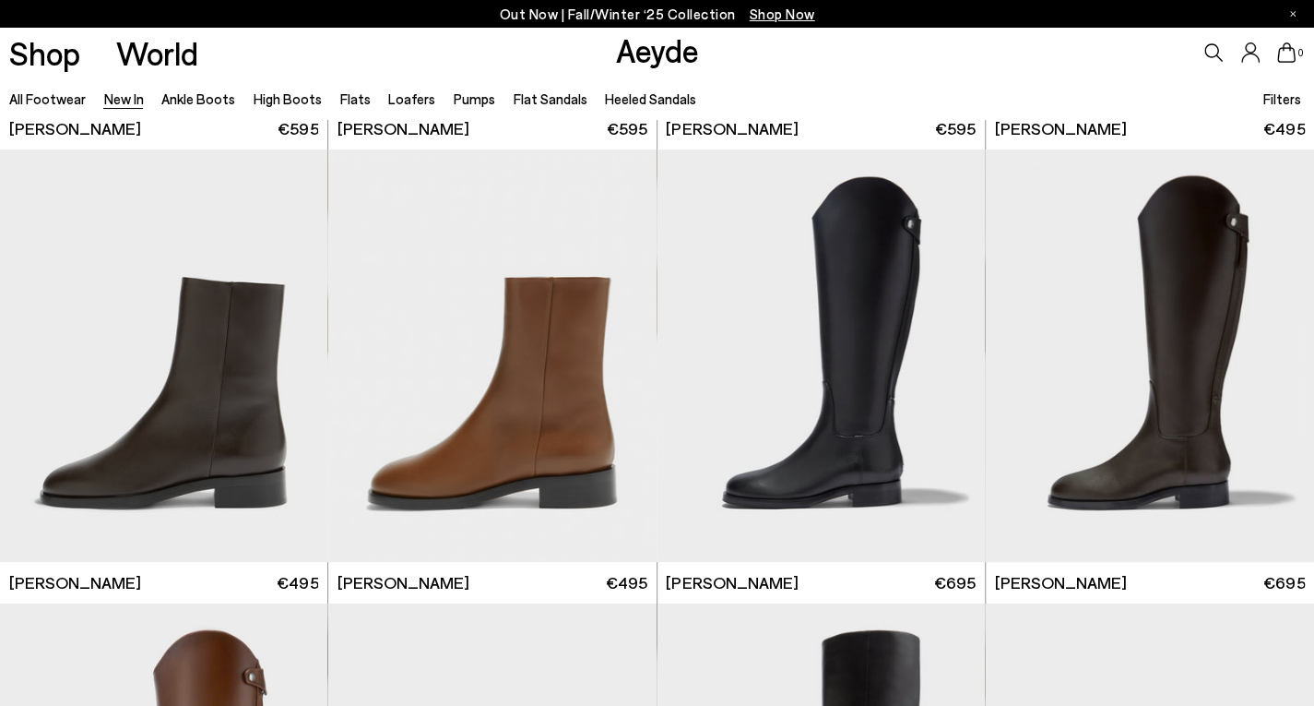
scroll to position [7717, 0]
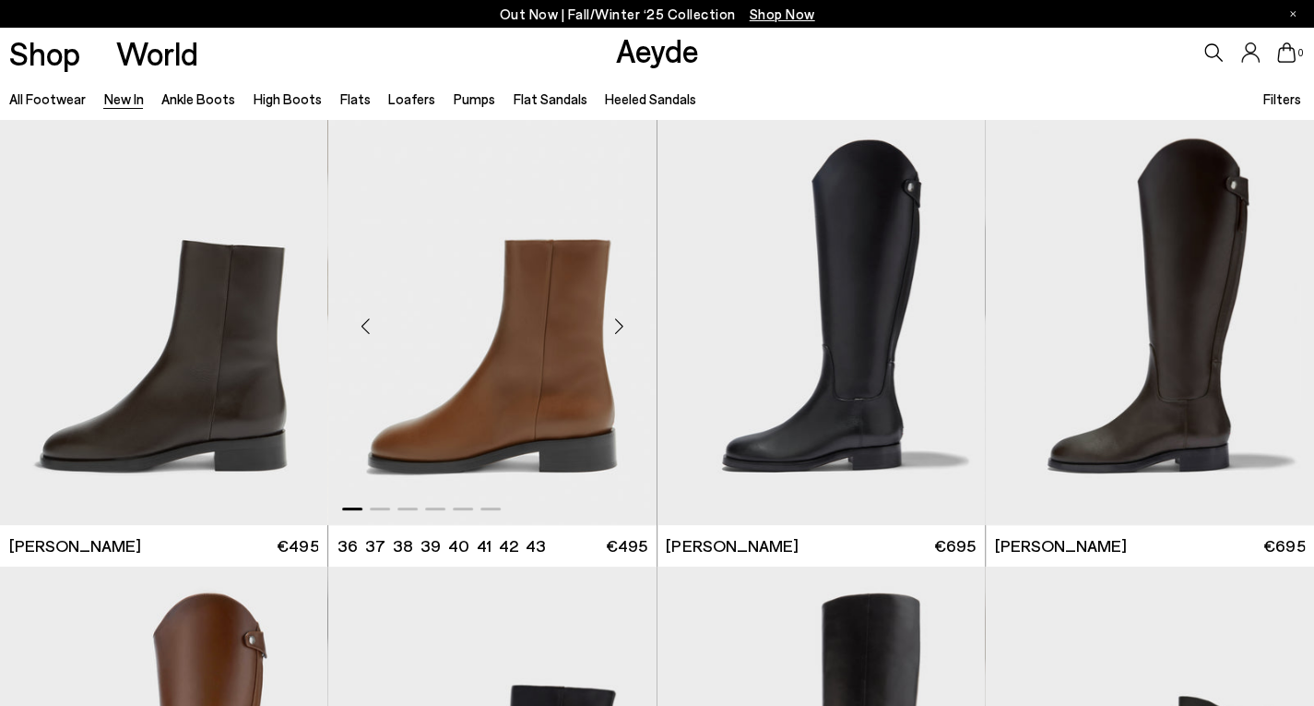
click at [616, 323] on div "Next slide" at bounding box center [619, 325] width 55 height 55
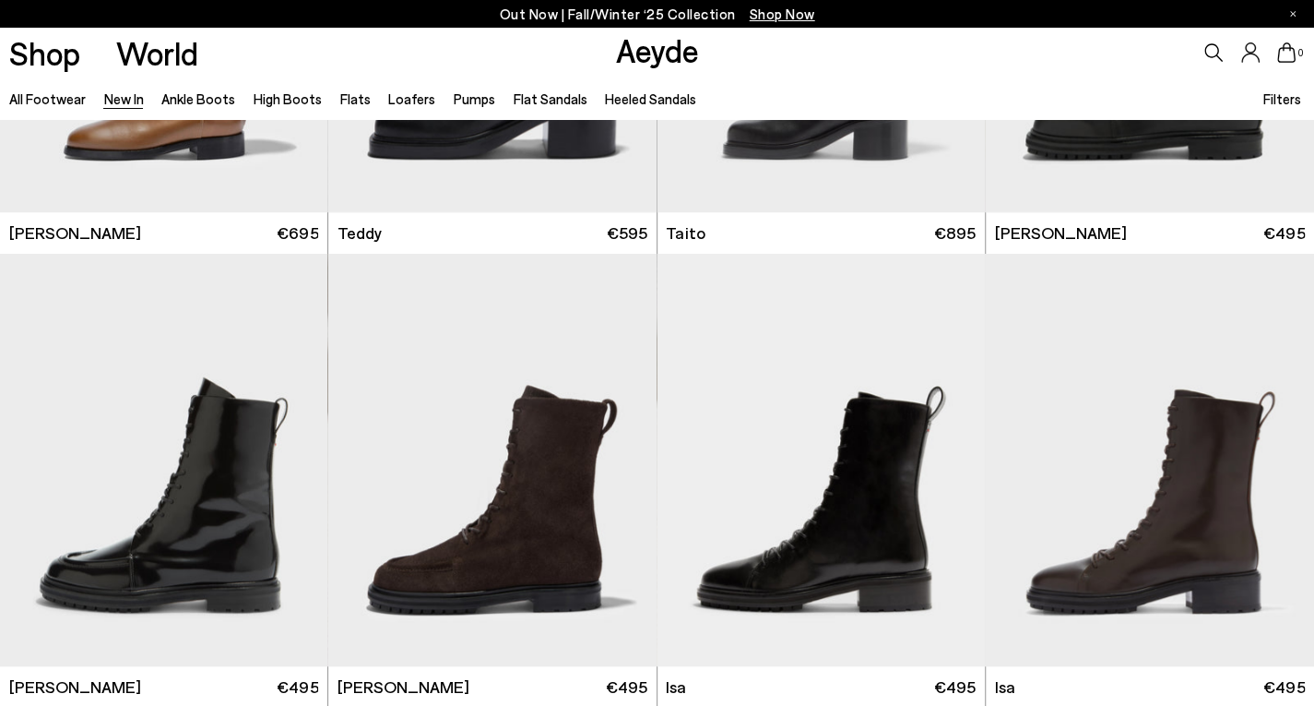
scroll to position [8631, 0]
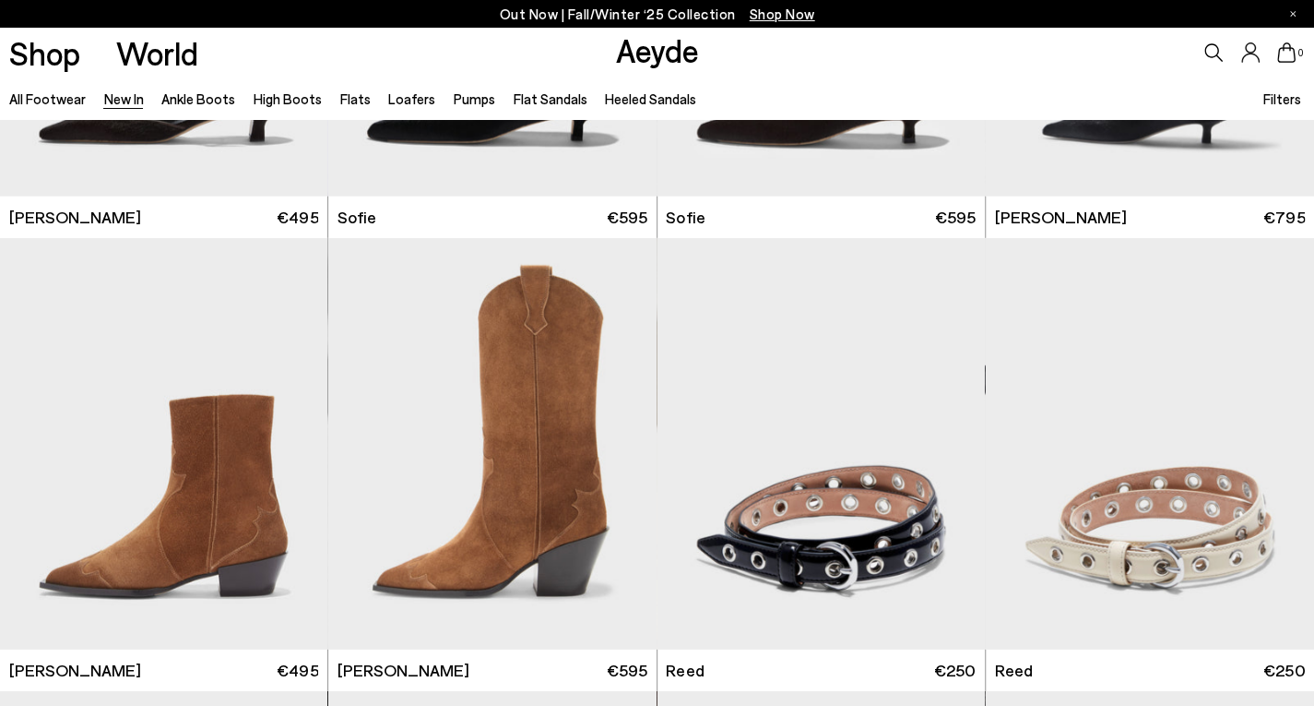
scroll to position [10878, 0]
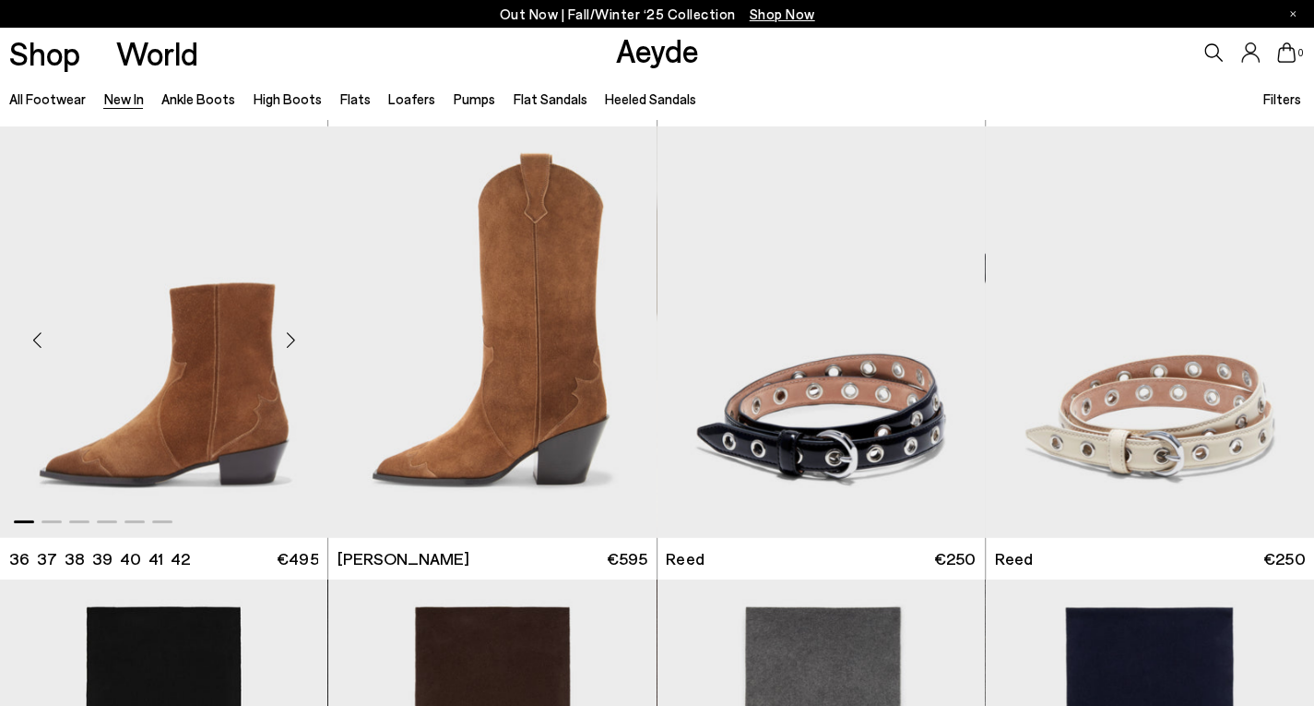
click at [303, 344] on div "Next slide" at bounding box center [290, 339] width 55 height 55
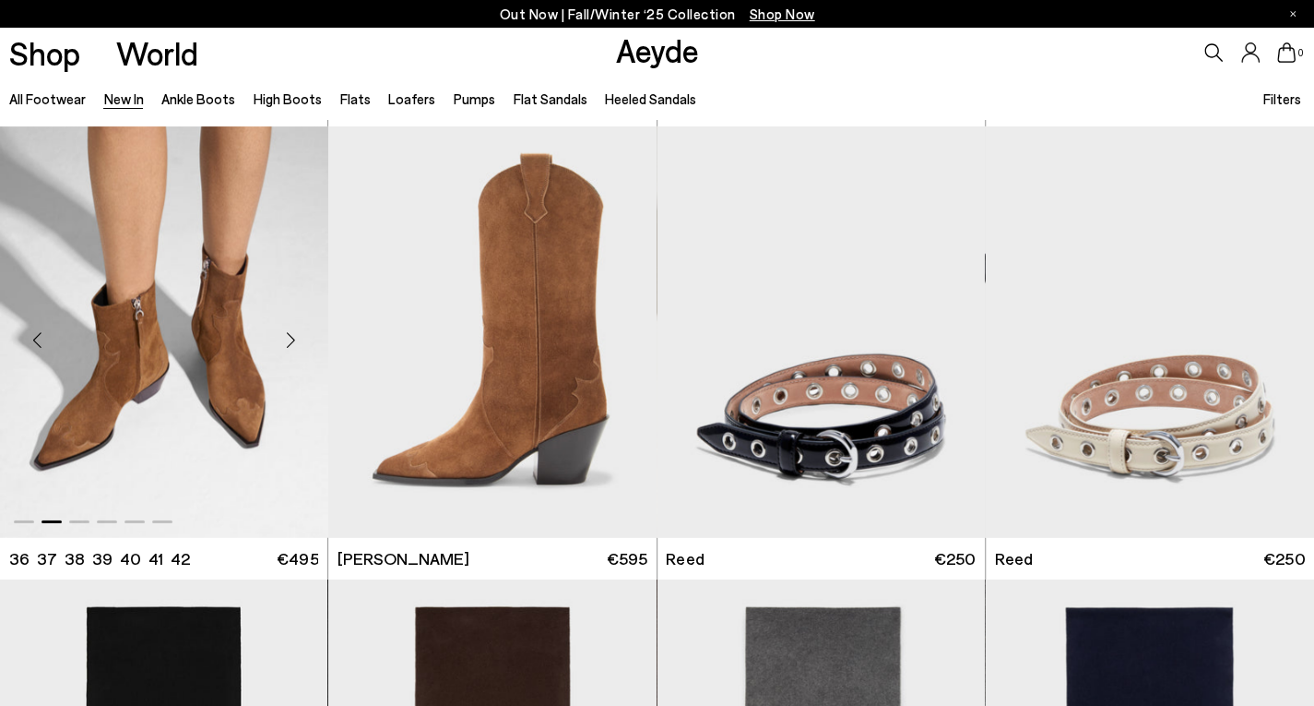
click at [303, 344] on div "Next slide" at bounding box center [290, 339] width 55 height 55
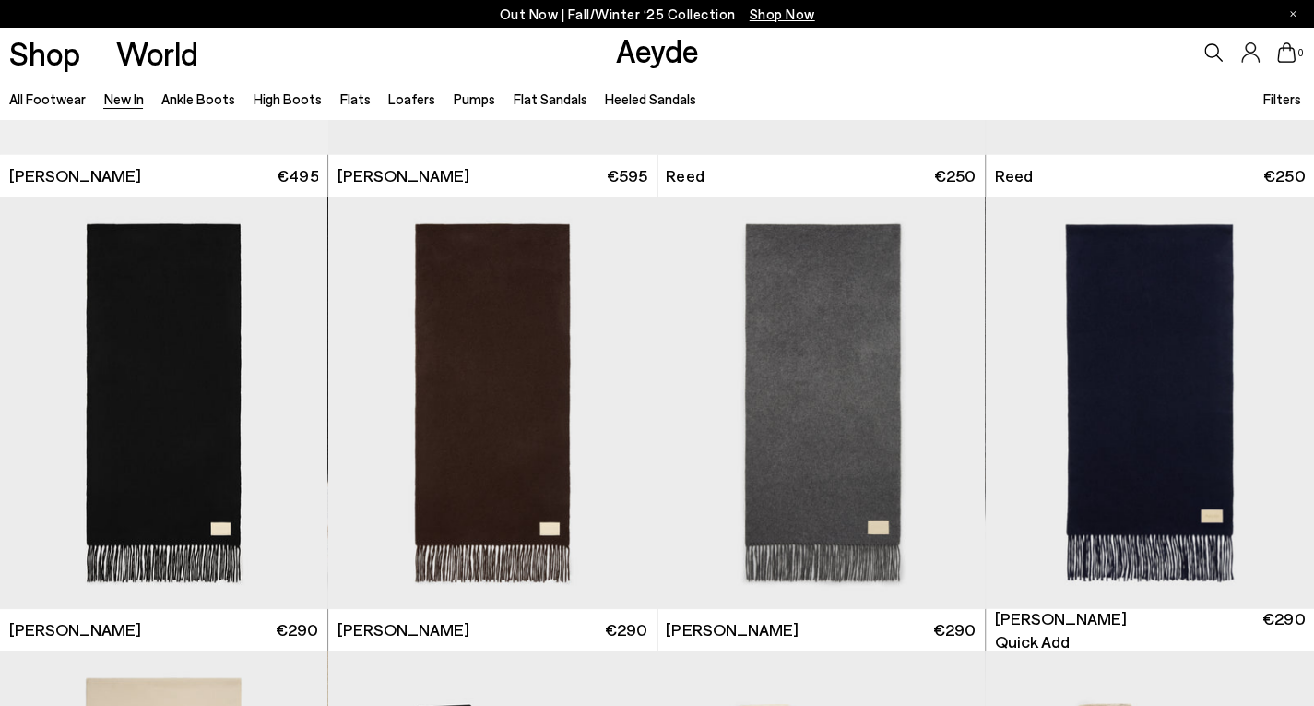
scroll to position [11297, 0]
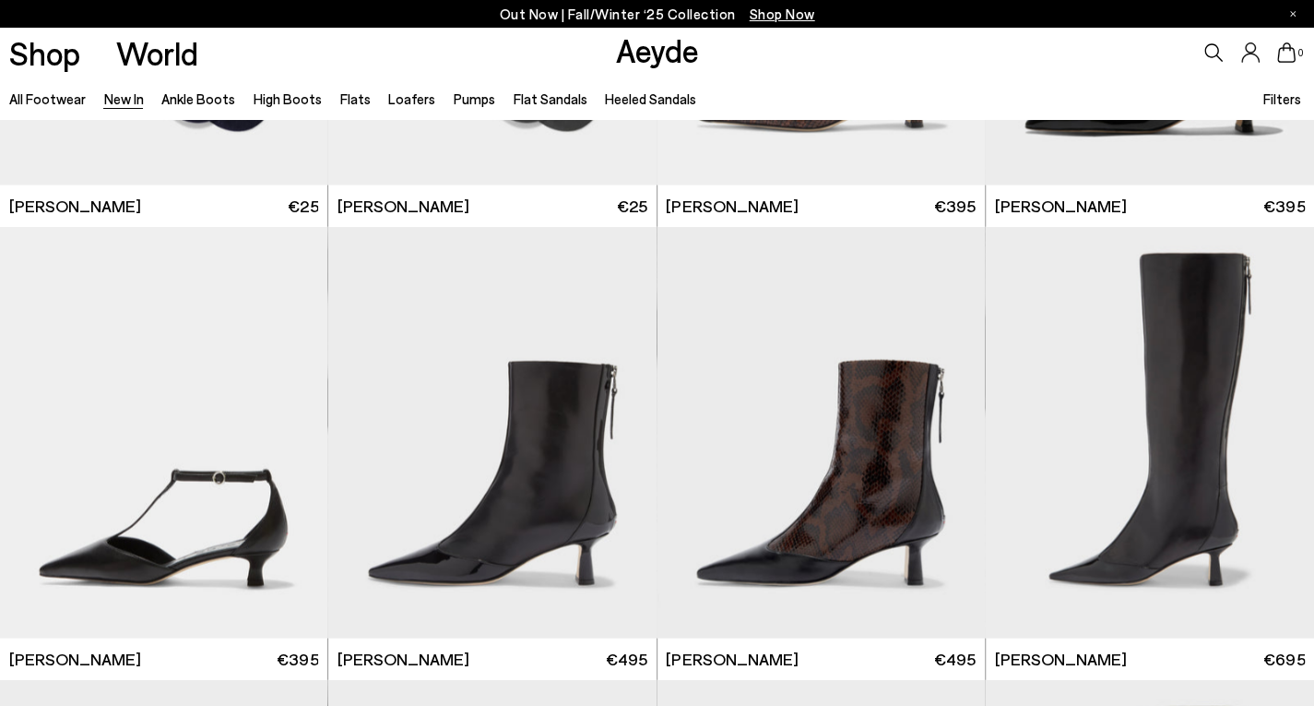
scroll to position [14039, 0]
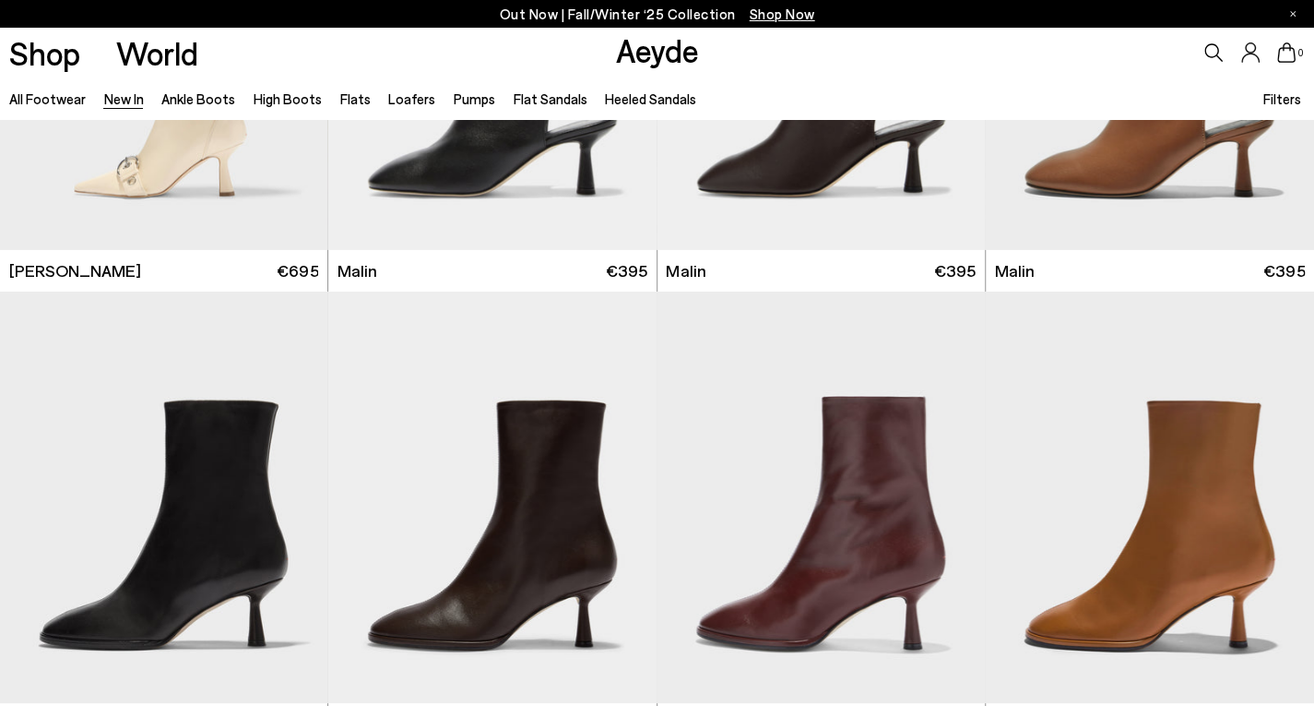
scroll to position [15396, 0]
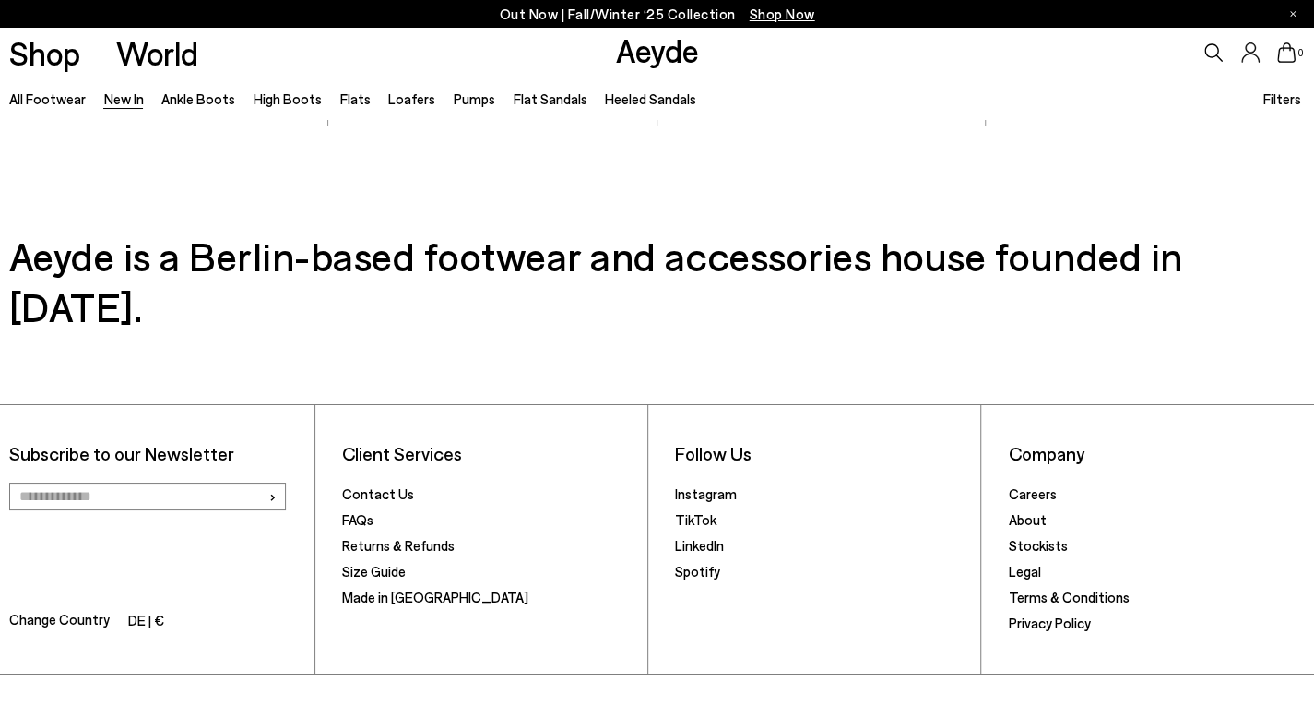
scroll to position [19506, 0]
